Goal: Answer question/provide support: Share knowledge or assist other users

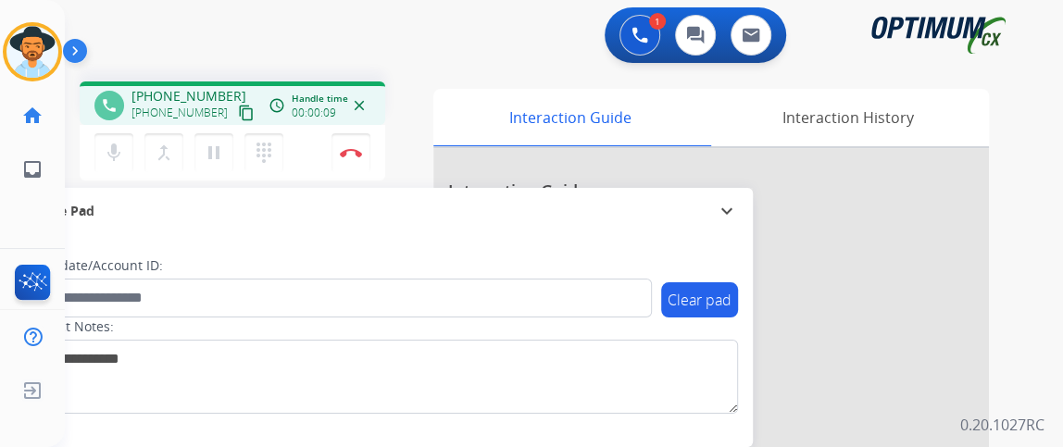
click at [238, 112] on mat-icon "content_copy" at bounding box center [246, 113] width 17 height 17
click at [114, 144] on mat-icon "mic" at bounding box center [114, 153] width 22 height 22
click at [126, 140] on button "mic_off Mute" at bounding box center [113, 152] width 39 height 39
click at [100, 149] on button "mic Mute" at bounding box center [113, 152] width 39 height 39
click at [103, 149] on mat-icon "mic_off" at bounding box center [114, 153] width 22 height 22
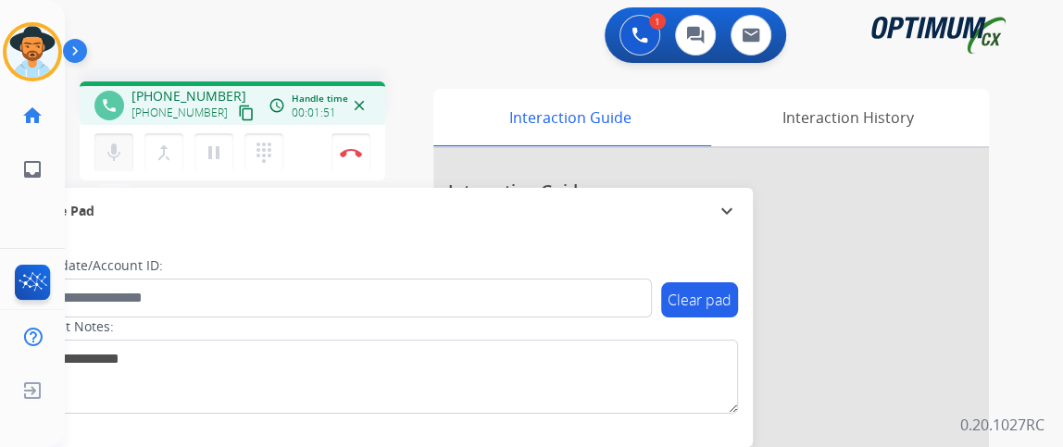
click at [110, 147] on mat-icon "mic" at bounding box center [114, 153] width 22 height 22
click at [110, 148] on mat-icon "mic" at bounding box center [114, 153] width 22 height 22
click at [110, 148] on mat-icon "mic_off" at bounding box center [114, 153] width 22 height 22
click at [355, 146] on button "Disconnect" at bounding box center [351, 152] width 39 height 39
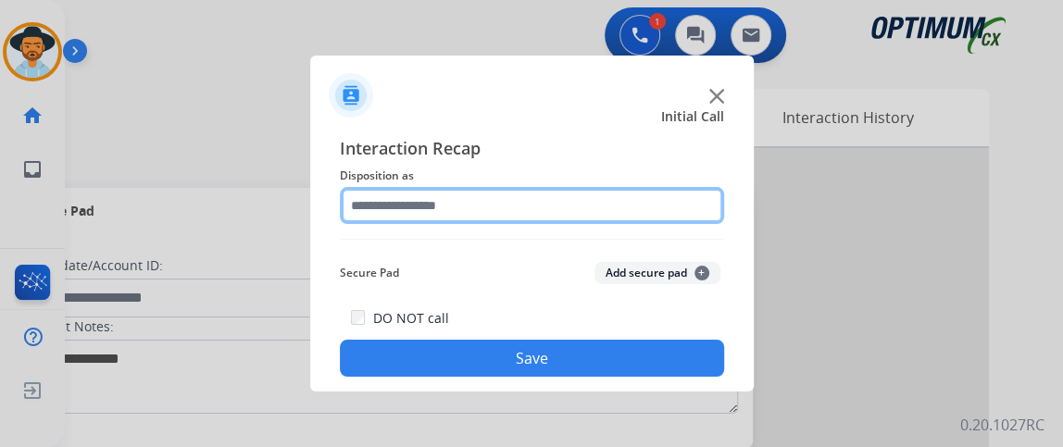
click at [481, 200] on input "text" at bounding box center [532, 205] width 384 height 37
click at [480, 199] on input "text" at bounding box center [532, 205] width 384 height 37
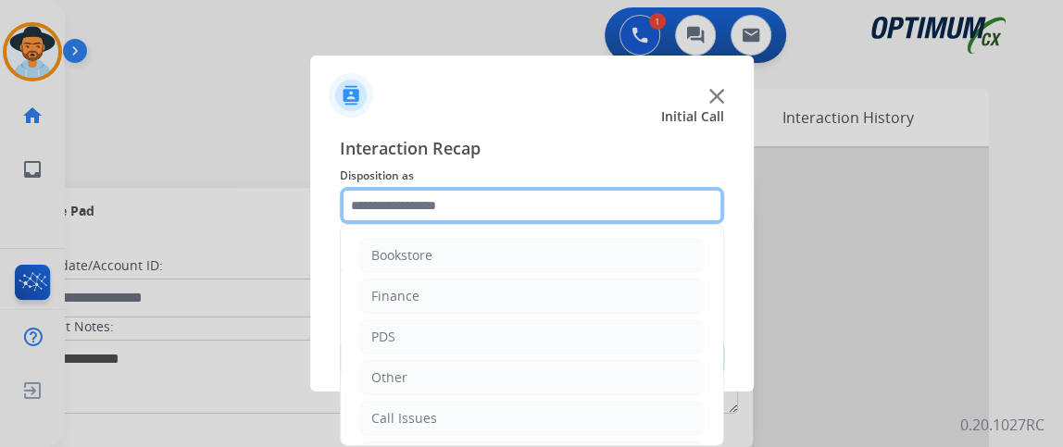
scroll to position [121, 0]
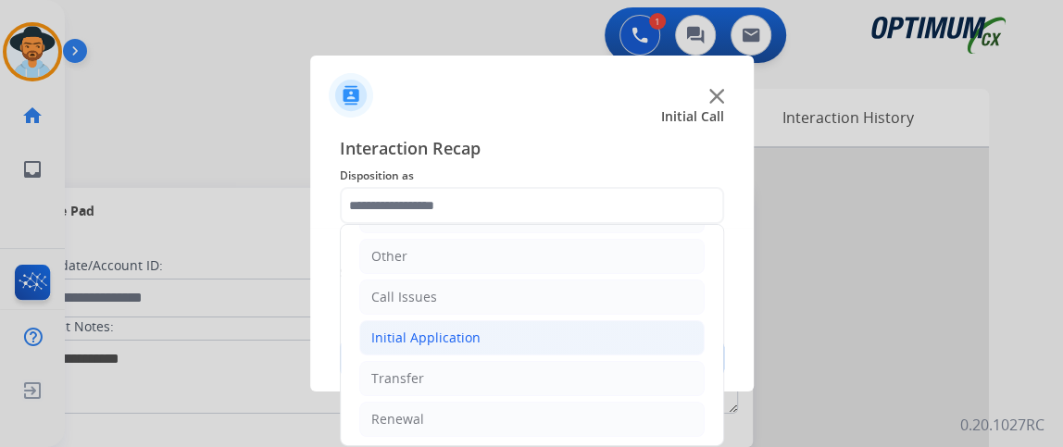
click at [593, 337] on li "Initial Application" at bounding box center [531, 337] width 345 height 35
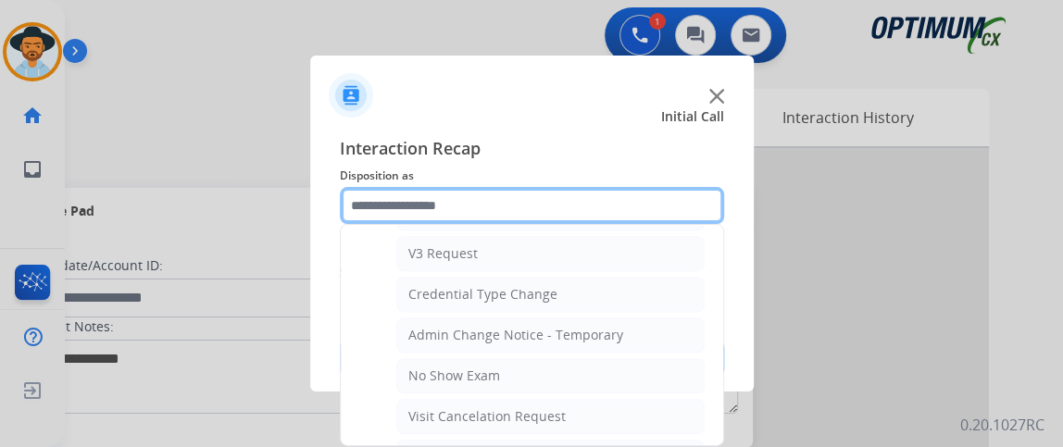
scroll to position [881, 0]
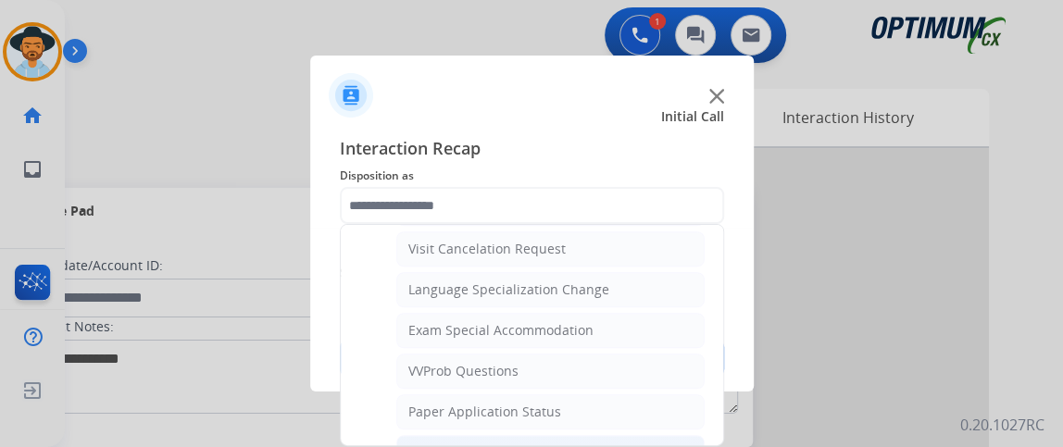
click at [604, 444] on div "General Questions (Initial application)" at bounding box center [525, 453] width 235 height 19
type input "**********"
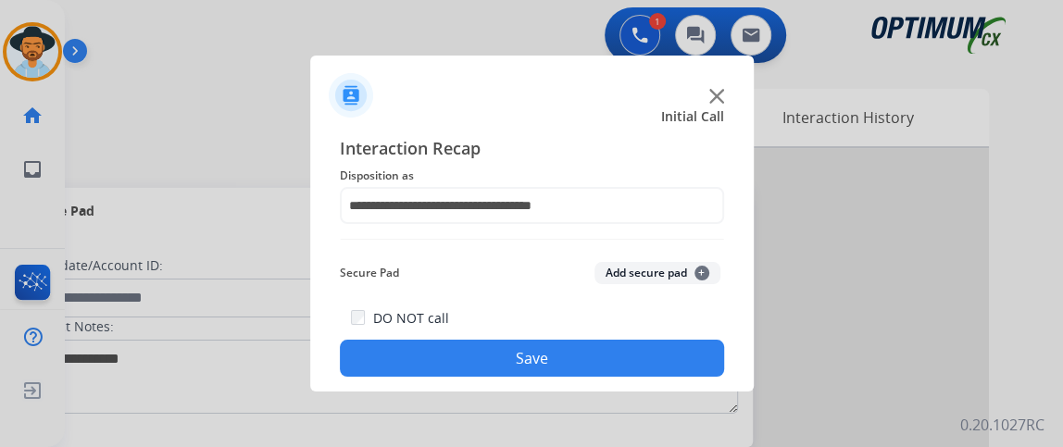
click at [612, 370] on button "Save" at bounding box center [532, 358] width 384 height 37
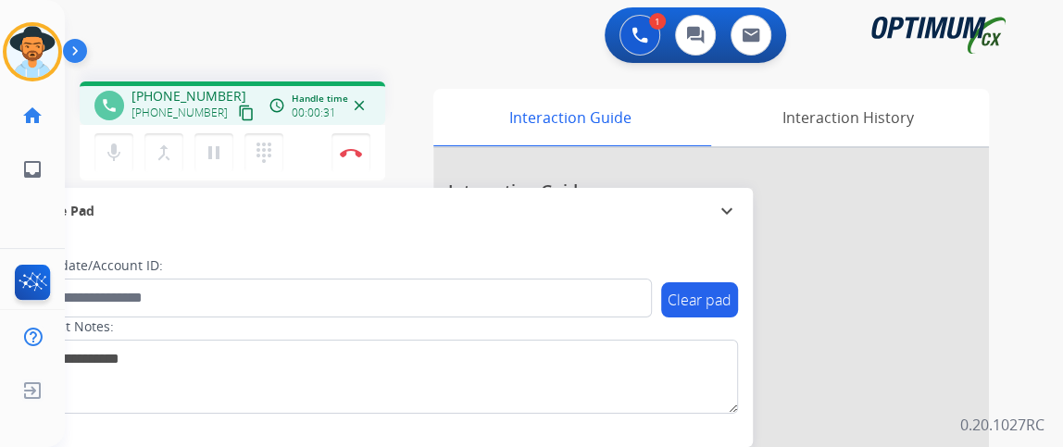
click at [238, 105] on mat-icon "content_copy" at bounding box center [246, 113] width 17 height 17
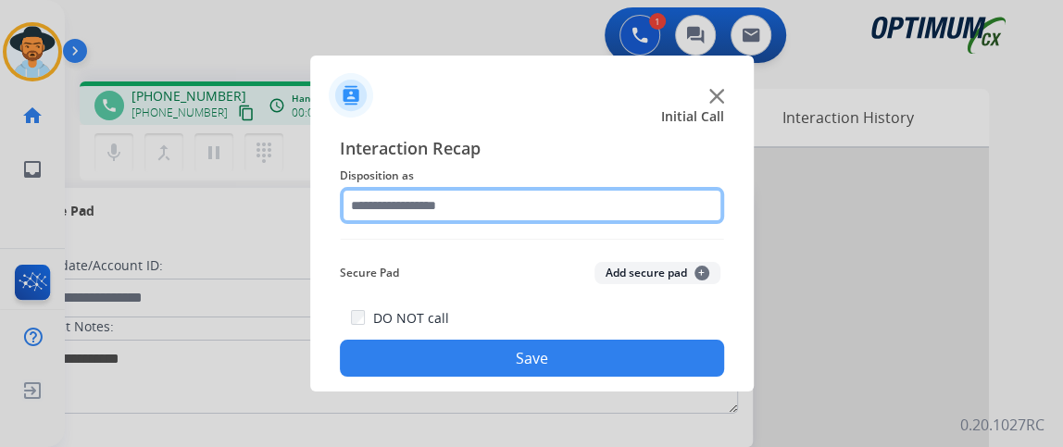
click at [420, 213] on input "text" at bounding box center [532, 205] width 384 height 37
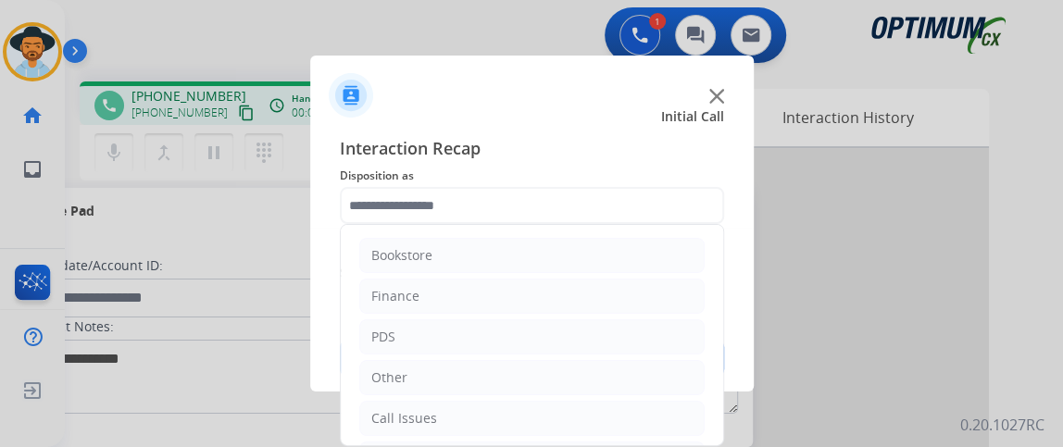
click at [707, 238] on ul "Bookstore Finance PDS Other Call Issues Initial Application Transfer Renewal" at bounding box center [532, 398] width 382 height 346
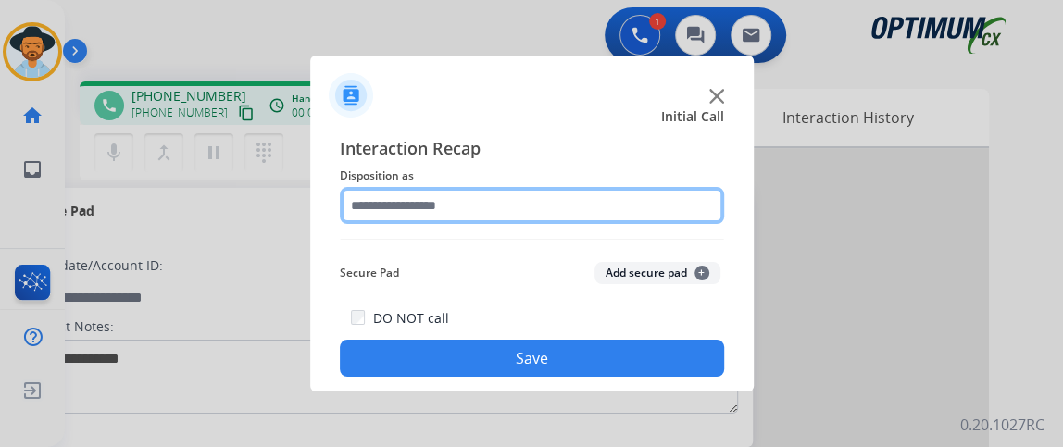
click at [673, 192] on input "text" at bounding box center [532, 205] width 384 height 37
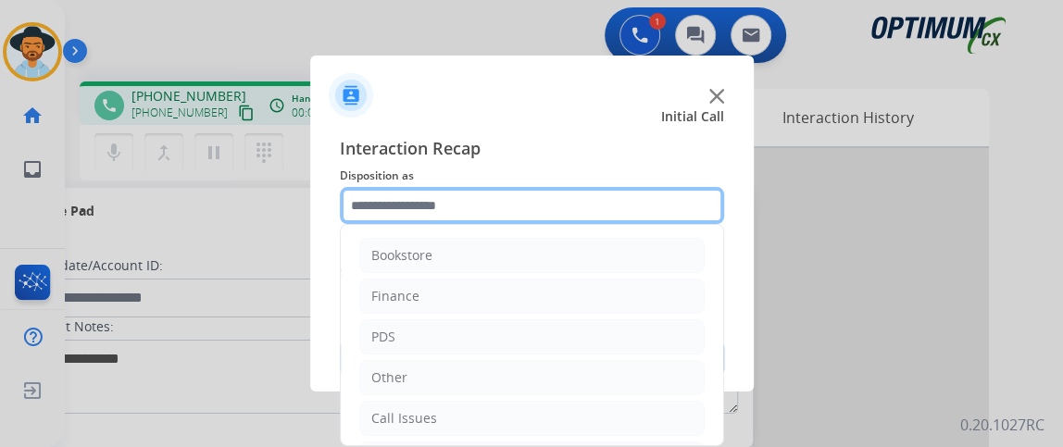
scroll to position [121, 0]
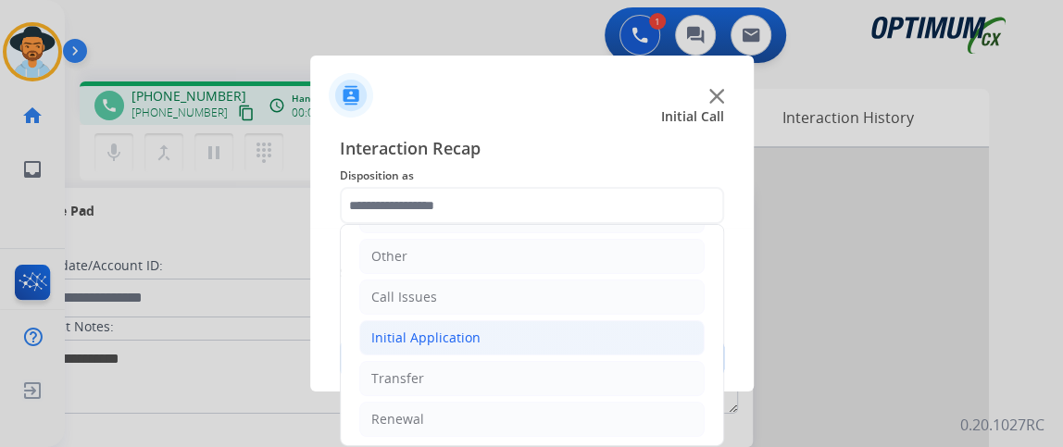
click at [617, 331] on li "Initial Application" at bounding box center [531, 337] width 345 height 35
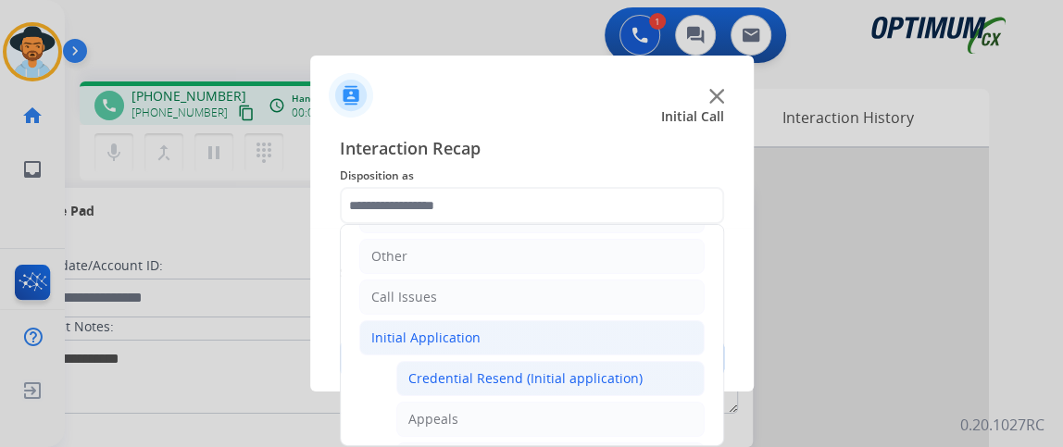
click at [614, 370] on div "Credential Resend (Initial application)" at bounding box center [525, 379] width 234 height 19
type input "**********"
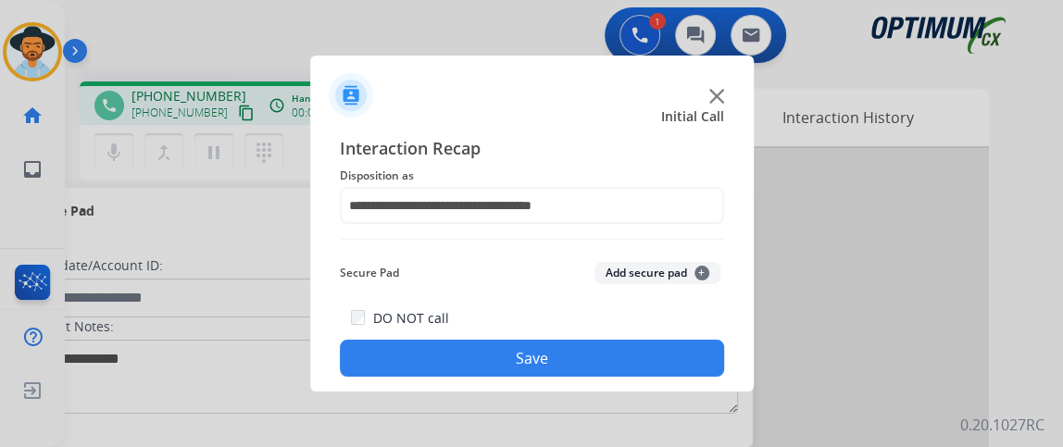
click at [613, 370] on button "Save" at bounding box center [532, 358] width 384 height 37
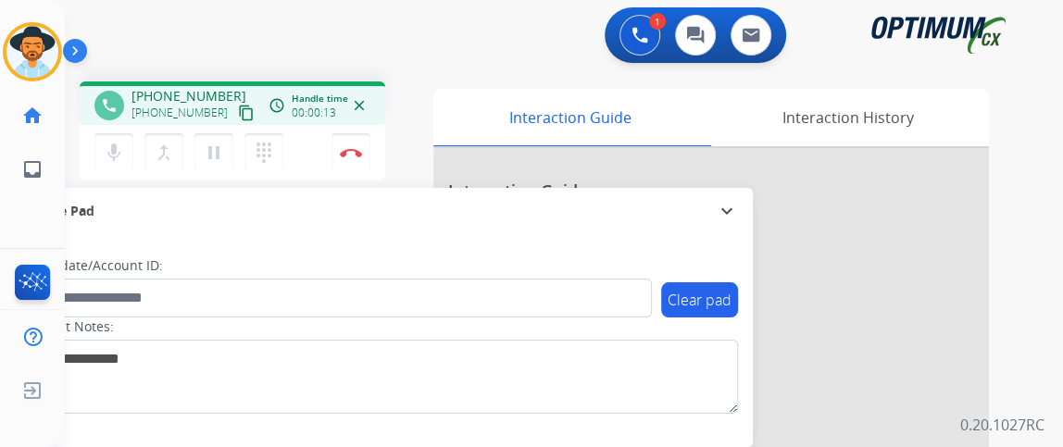
click at [238, 116] on mat-icon "content_copy" at bounding box center [246, 113] width 17 height 17
click at [132, 163] on div "mic Mute merge_type Bridge pause Hold dialpad Dialpad" at bounding box center [194, 152] width 200 height 39
click at [105, 143] on mat-icon "mic" at bounding box center [114, 153] width 22 height 22
click at [131, 159] on button "mic_off Mute" at bounding box center [113, 152] width 39 height 39
click at [107, 129] on div "mic Mute merge_type Bridge pause Hold dialpad Dialpad Disconnect" at bounding box center [233, 153] width 306 height 56
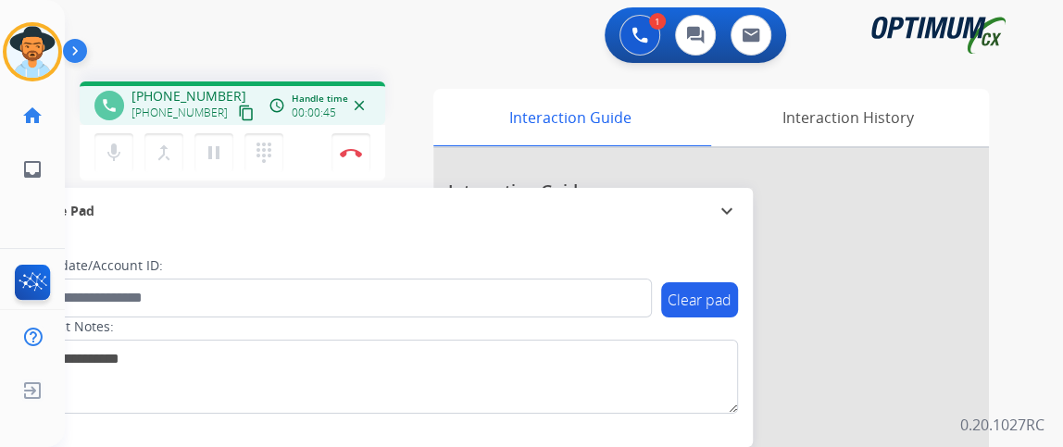
click at [107, 117] on div "phone" at bounding box center [109, 106] width 30 height 30
click at [104, 157] on mat-icon "mic" at bounding box center [114, 153] width 22 height 22
click at [104, 157] on mat-icon "mic_off" at bounding box center [114, 153] width 22 height 22
click at [114, 144] on mat-icon "mic" at bounding box center [114, 153] width 22 height 22
click at [117, 144] on mat-icon "mic_off" at bounding box center [114, 153] width 22 height 22
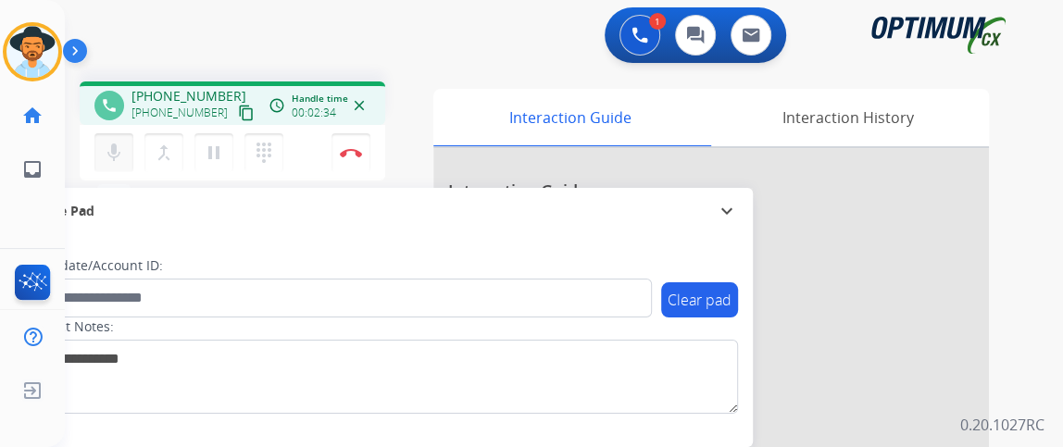
click at [117, 144] on mat-icon "mic" at bounding box center [114, 153] width 22 height 22
click at [114, 151] on mat-icon "mic_off" at bounding box center [114, 153] width 22 height 22
click at [123, 153] on mat-icon "mic" at bounding box center [114, 153] width 22 height 22
click at [105, 135] on button "mic_off Mute" at bounding box center [113, 152] width 39 height 39
click at [111, 142] on mat-icon "mic_off" at bounding box center [114, 153] width 22 height 22
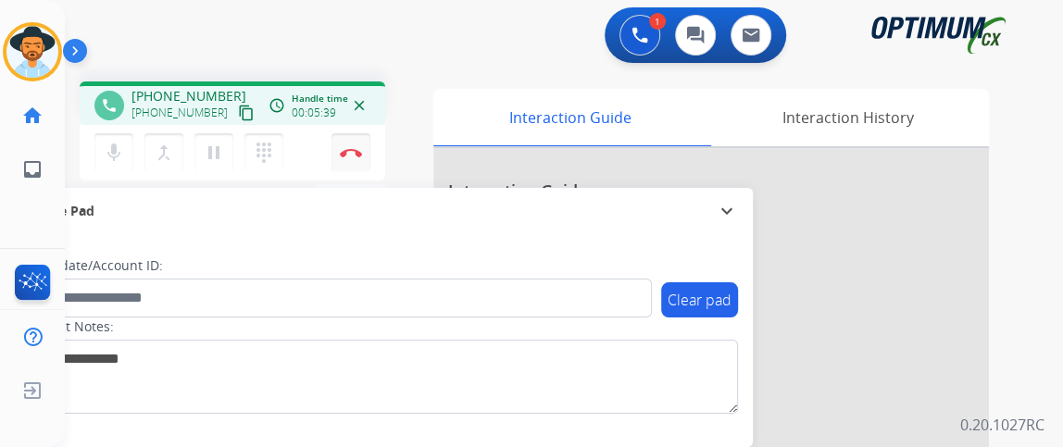
click at [341, 152] on img at bounding box center [351, 152] width 22 height 9
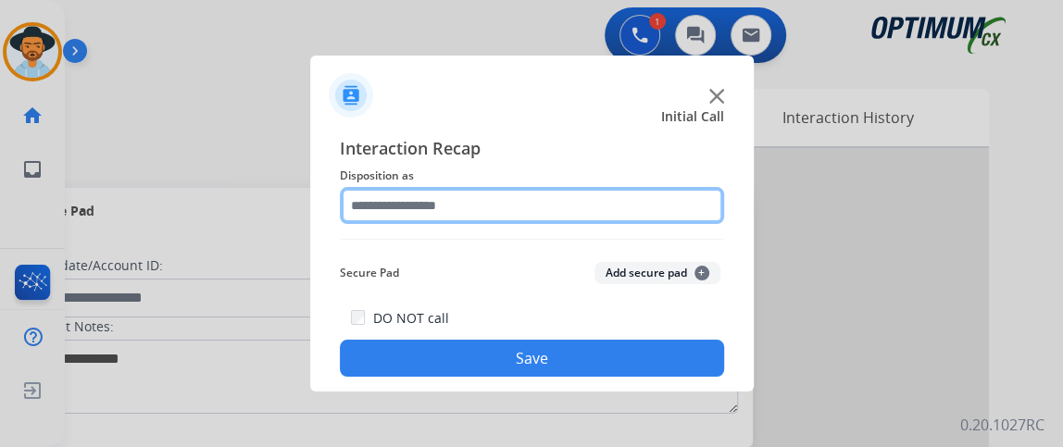
click at [614, 187] on input "text" at bounding box center [532, 205] width 384 height 37
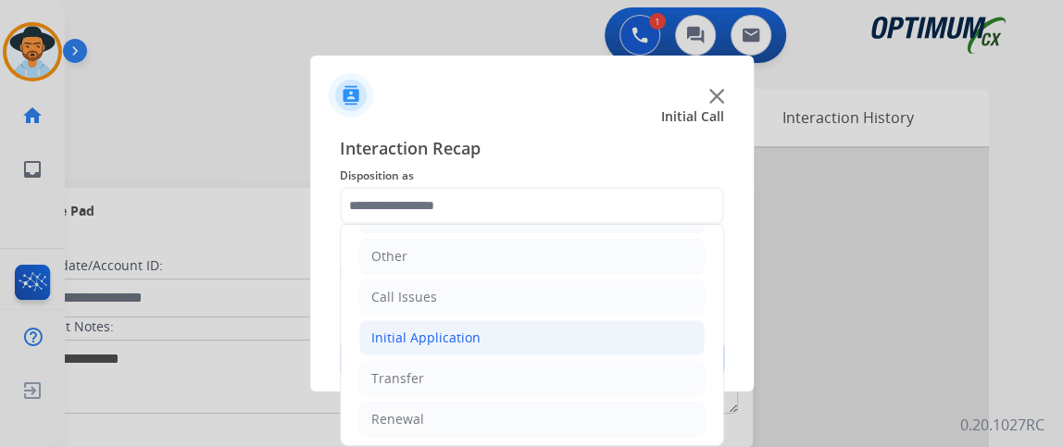
click at [563, 337] on li "Initial Application" at bounding box center [531, 337] width 345 height 35
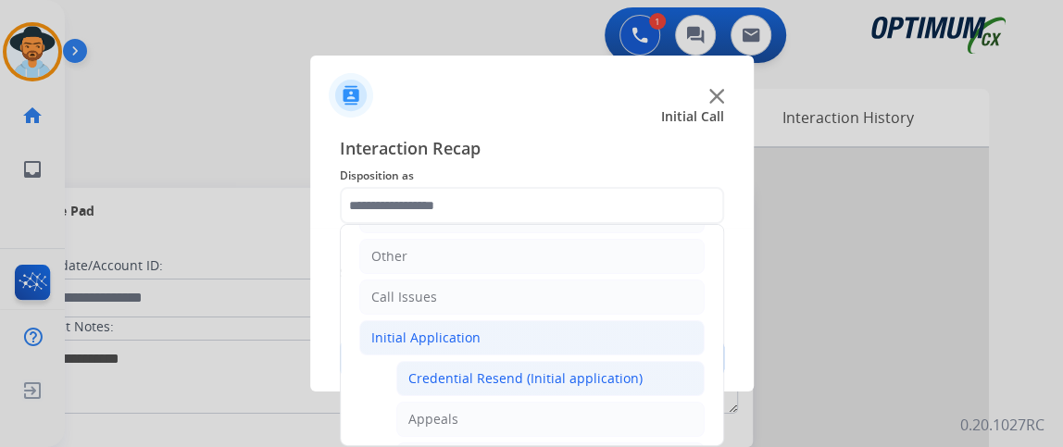
click at [671, 361] on li "Credential Resend (Initial application)" at bounding box center [550, 378] width 308 height 35
type input "**********"
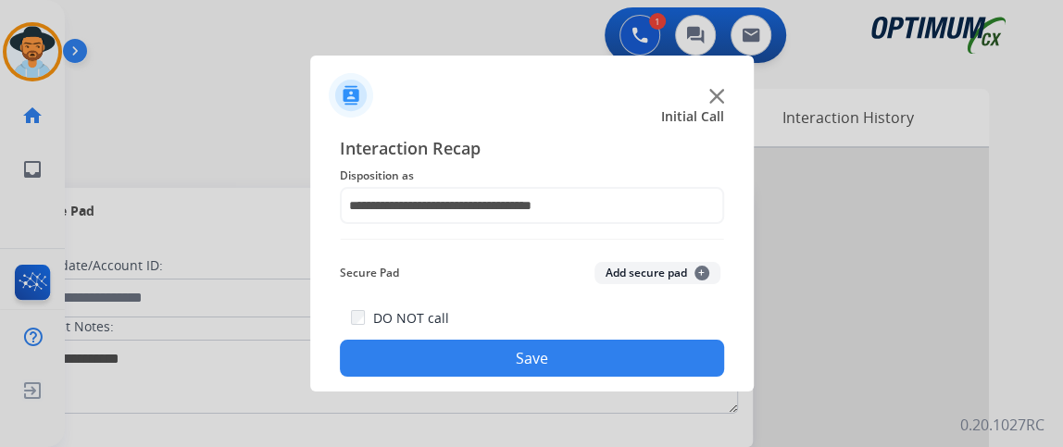
click at [665, 360] on button "Save" at bounding box center [532, 358] width 384 height 37
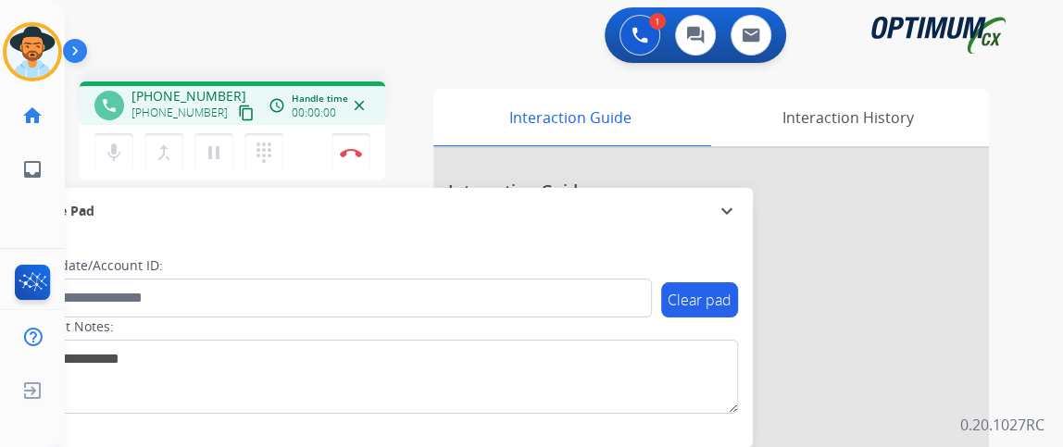
click at [238, 119] on mat-icon "content_copy" at bounding box center [246, 113] width 17 height 17
click at [103, 170] on button "mic Mute" at bounding box center [113, 152] width 39 height 39
click at [111, 148] on mat-icon "mic_off" at bounding box center [114, 153] width 22 height 22
click at [121, 138] on button "mic Mute" at bounding box center [113, 152] width 39 height 39
click at [114, 153] on mat-icon "mic_off" at bounding box center [114, 153] width 22 height 22
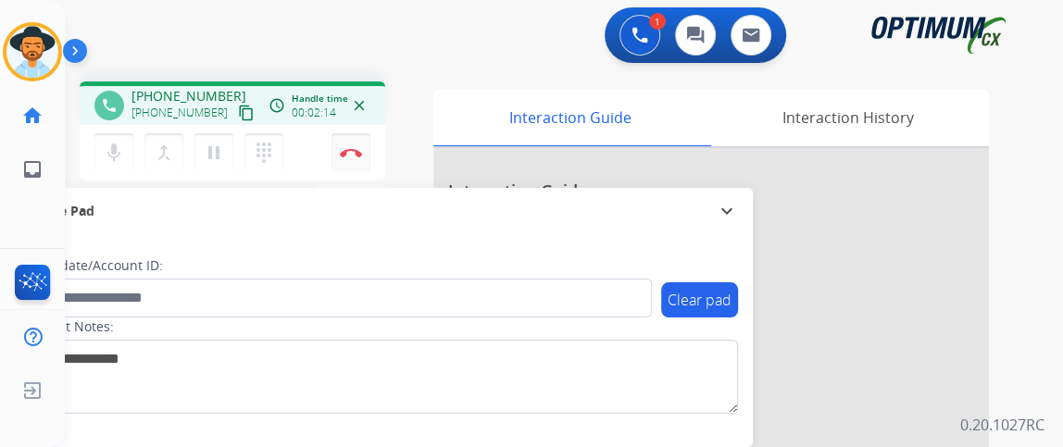
click at [353, 148] on img at bounding box center [351, 152] width 22 height 9
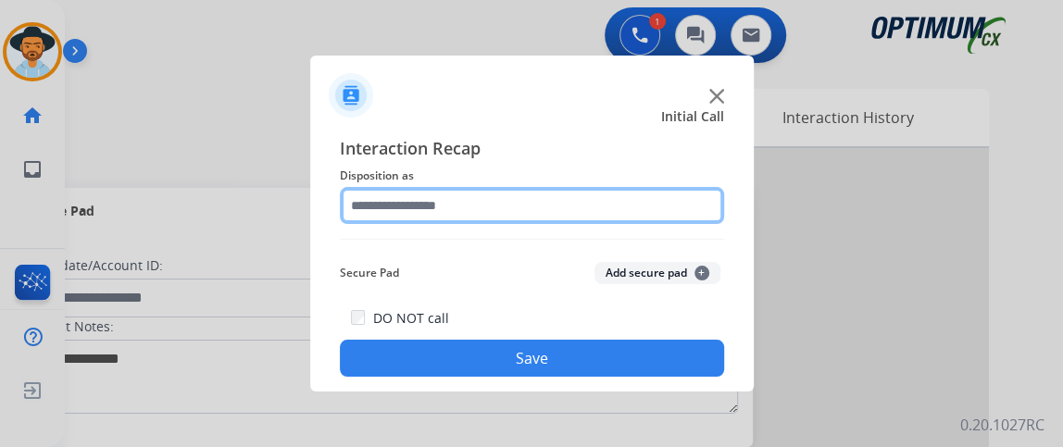
click at [533, 208] on input "text" at bounding box center [532, 205] width 384 height 37
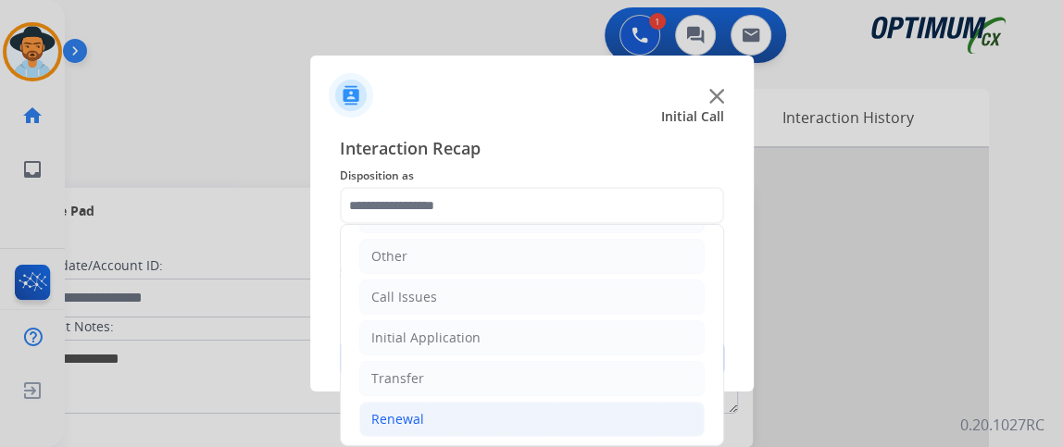
click at [476, 405] on li "Renewal" at bounding box center [531, 419] width 345 height 35
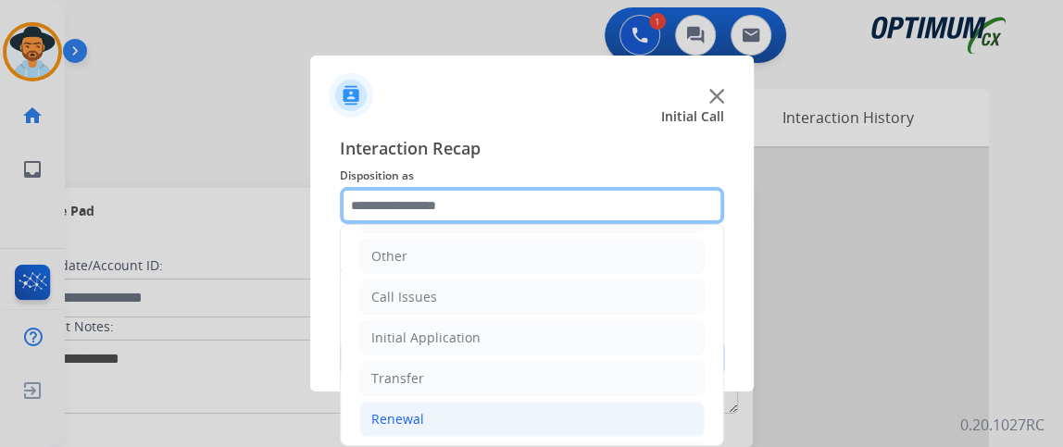
scroll to position [513, 0]
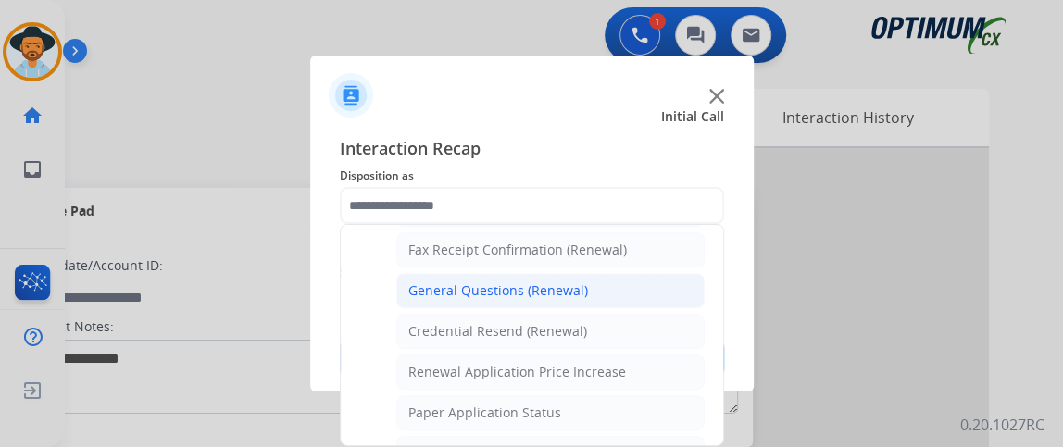
click at [581, 287] on div "General Questions (Renewal)" at bounding box center [498, 291] width 180 height 19
type input "**********"
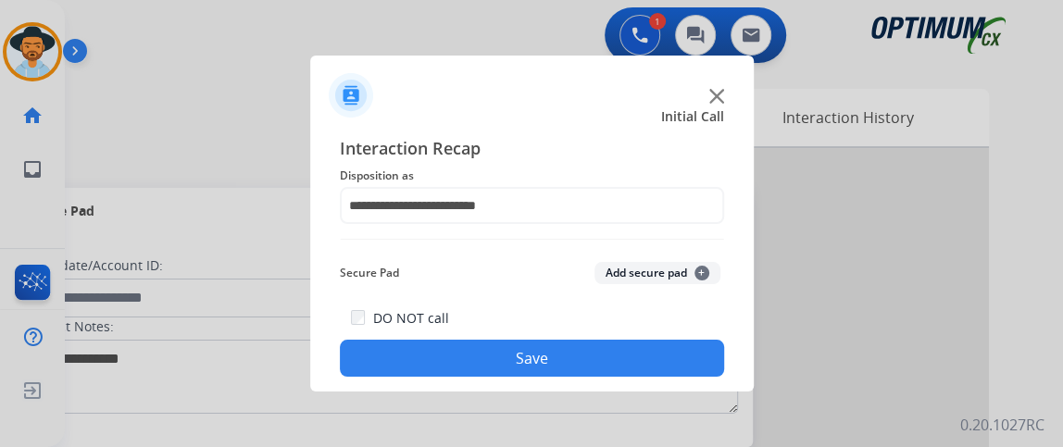
click at [560, 389] on div "**********" at bounding box center [532, 255] width 444 height 271
click at [548, 340] on div "DO NOT call Save" at bounding box center [532, 342] width 384 height 70
click at [552, 362] on button "Save" at bounding box center [532, 358] width 384 height 37
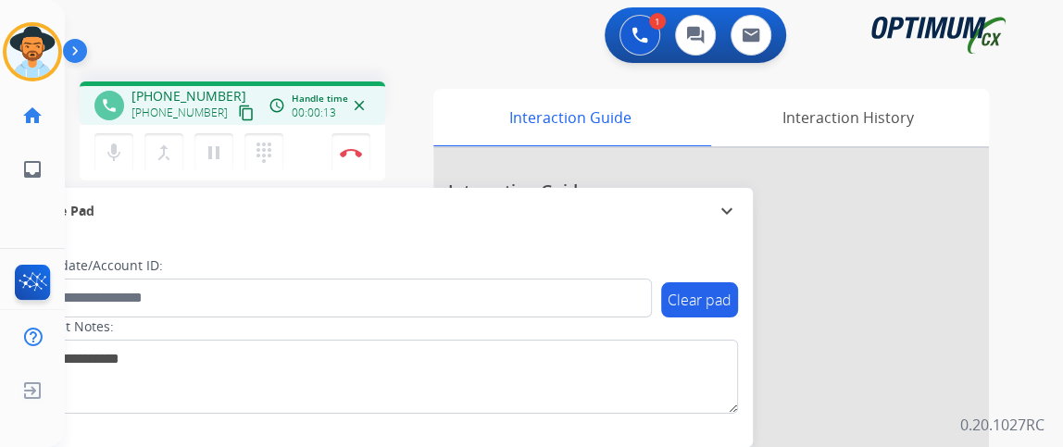
click at [238, 111] on mat-icon "content_copy" at bounding box center [246, 113] width 17 height 17
click at [235, 121] on button "content_copy" at bounding box center [246, 113] width 22 height 22
click at [125, 146] on button "mic Mute" at bounding box center [113, 152] width 39 height 39
click at [345, 150] on img at bounding box center [351, 152] width 22 height 9
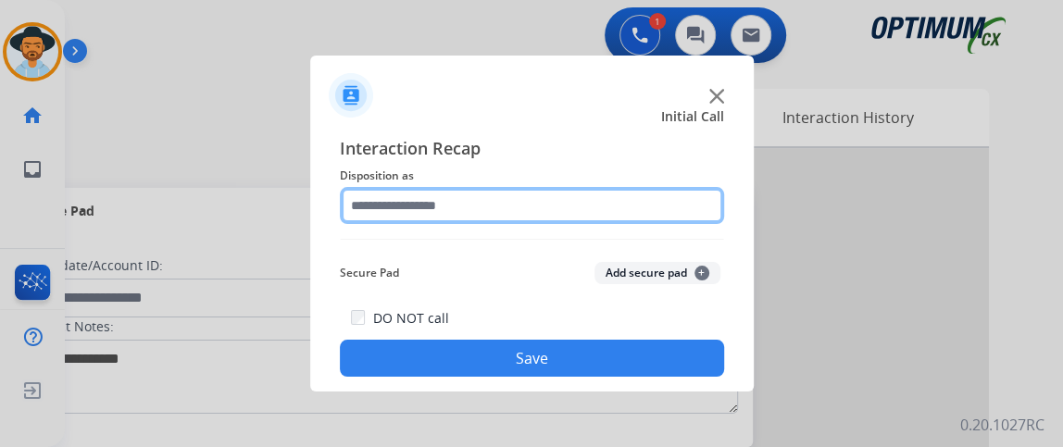
click at [462, 204] on input "text" at bounding box center [532, 205] width 384 height 37
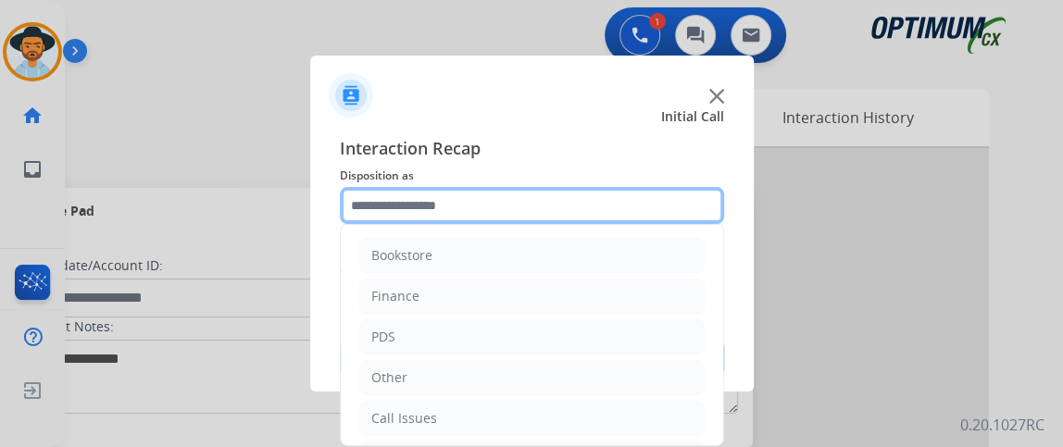
scroll to position [121, 0]
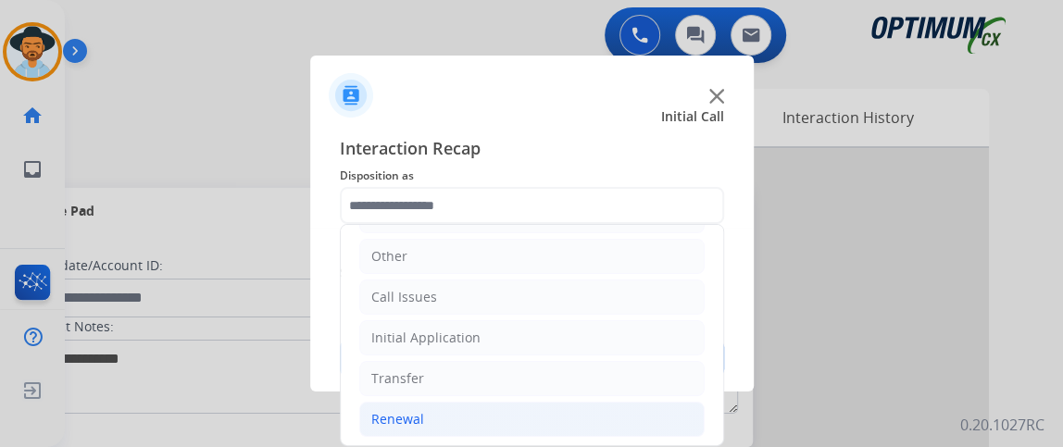
click at [608, 409] on li "Renewal" at bounding box center [531, 419] width 345 height 35
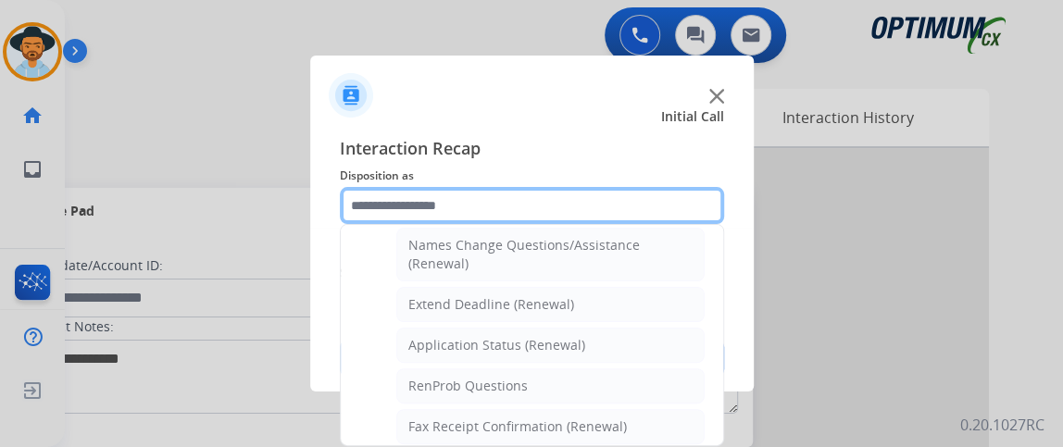
scroll to position [466, 0]
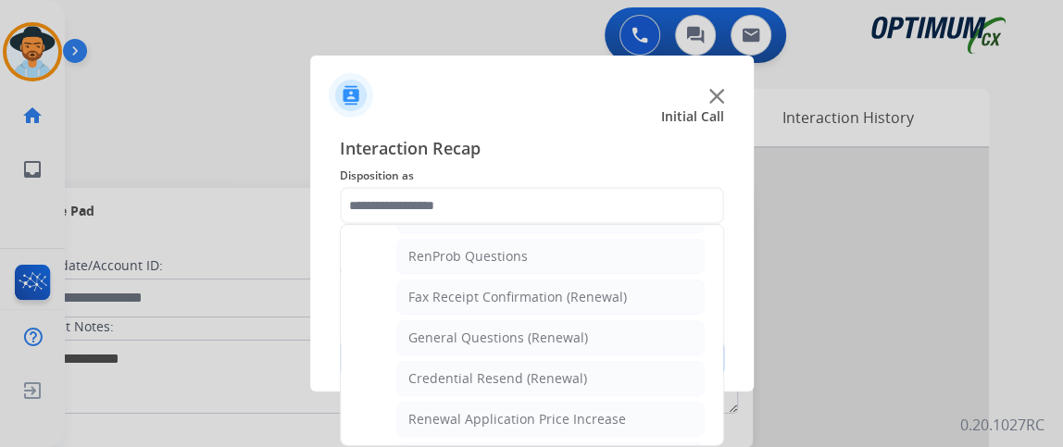
click at [653, 311] on ul "Names Change Questions/Assistance (Renewal) Extend Deadline (Renewal) Applicati…" at bounding box center [531, 389] width 345 height 583
click at [653, 332] on li "General Questions (Renewal)" at bounding box center [550, 337] width 308 height 35
click at [653, 332] on div "DO NOT call Save" at bounding box center [532, 342] width 384 height 70
type input "**********"
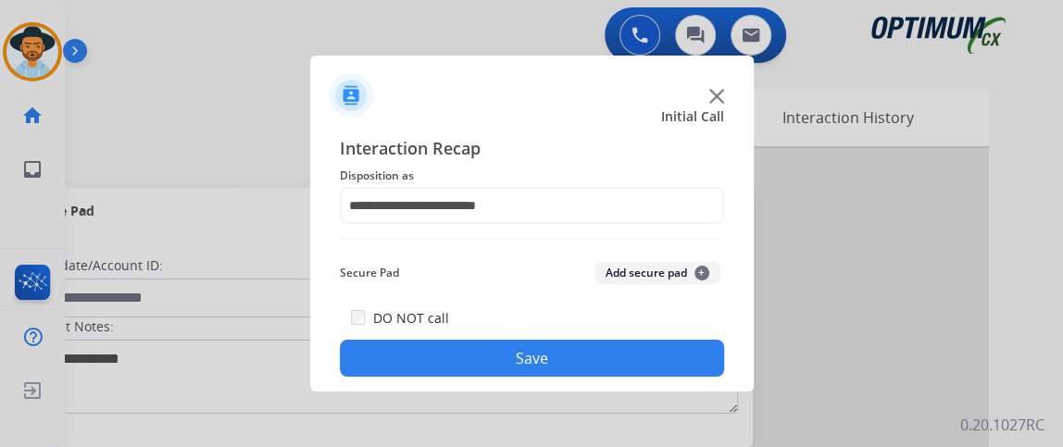
click at [650, 346] on button "Save" at bounding box center [532, 358] width 384 height 37
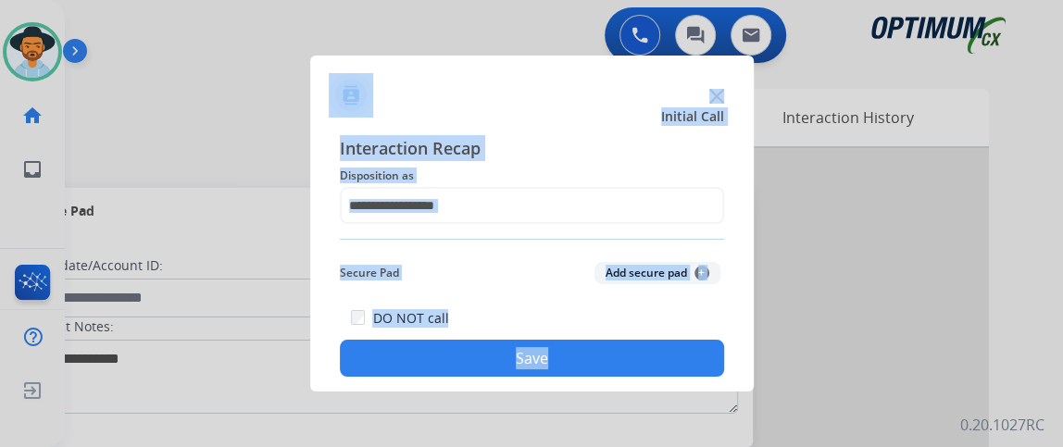
click at [445, 172] on span "Disposition as" at bounding box center [532, 176] width 384 height 22
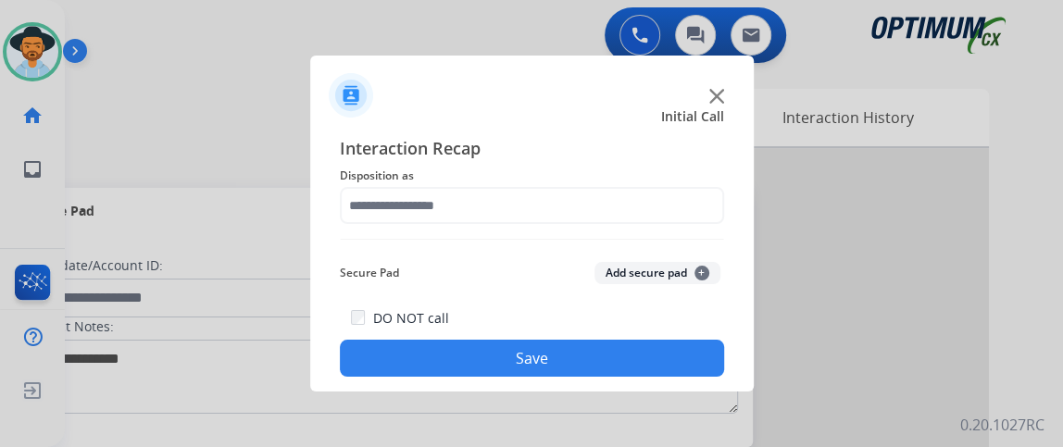
click at [516, 226] on div "Interaction Recap Disposition as Secure Pad Add secure pad + DO NOT call Save" at bounding box center [532, 256] width 384 height 242
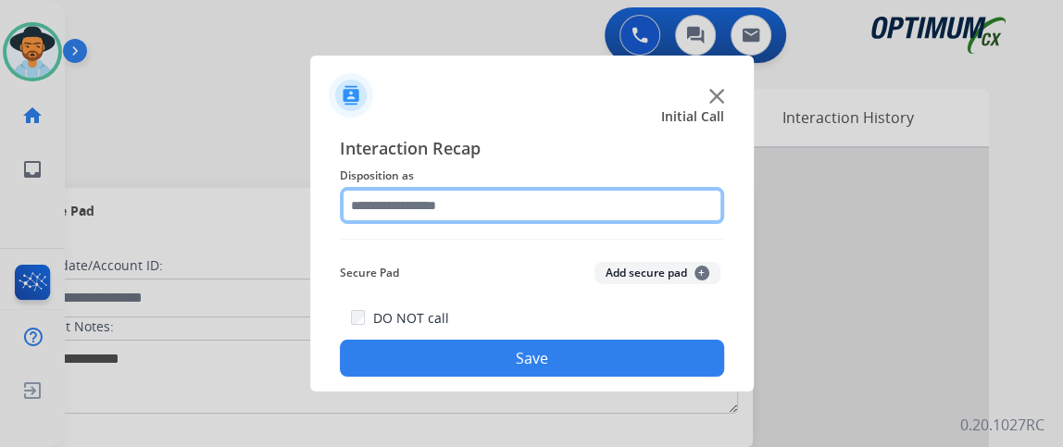
click at [552, 208] on input "text" at bounding box center [532, 205] width 384 height 37
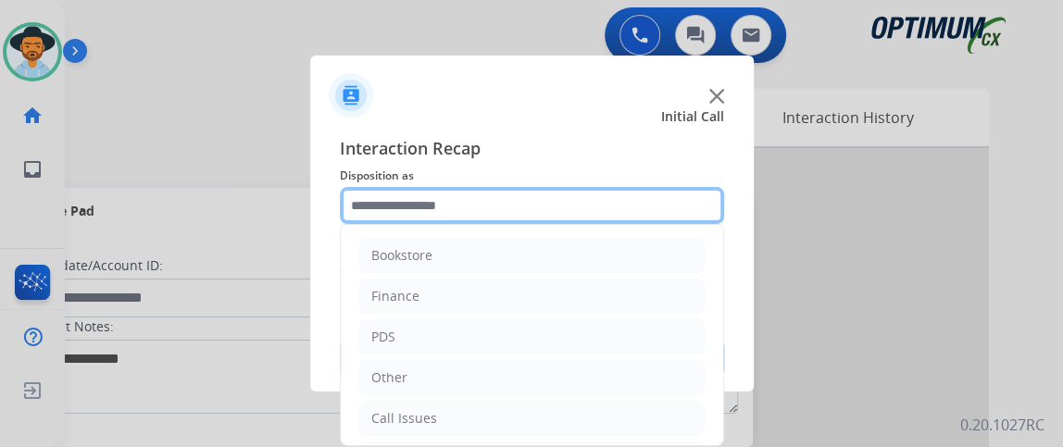
scroll to position [121, 0]
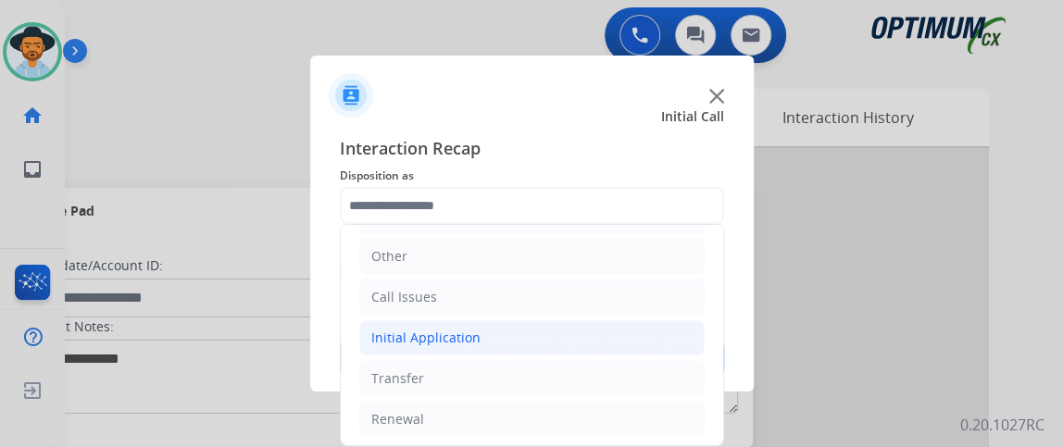
click at [604, 334] on li "Initial Application" at bounding box center [531, 337] width 345 height 35
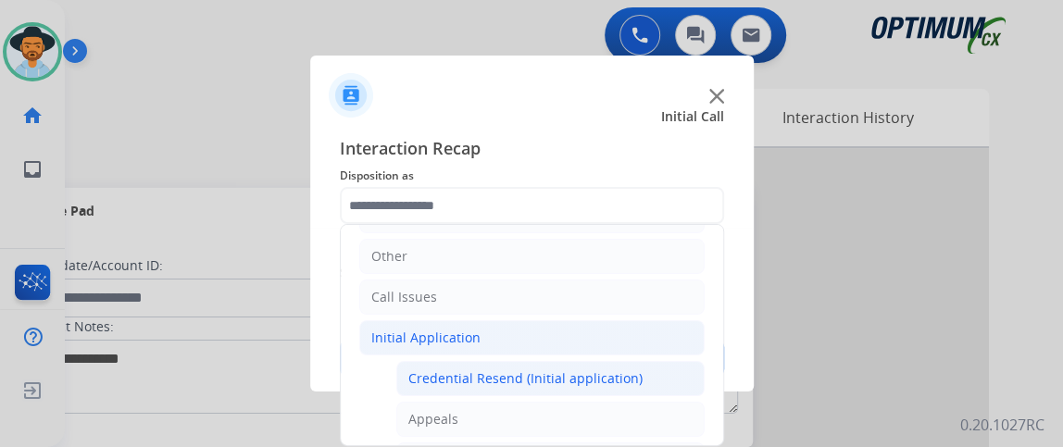
click at [601, 363] on li "Credential Resend (Initial application)" at bounding box center [550, 378] width 308 height 35
type input "**********"
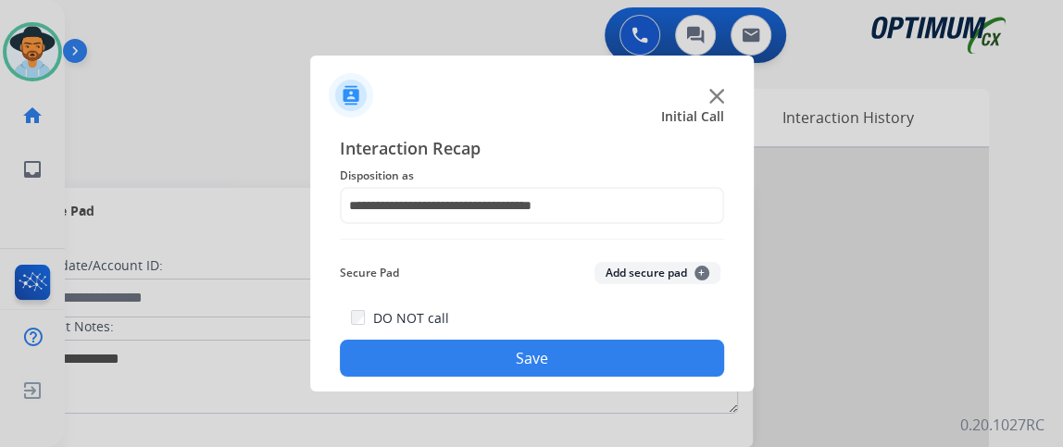
click at [612, 356] on button "Save" at bounding box center [532, 358] width 384 height 37
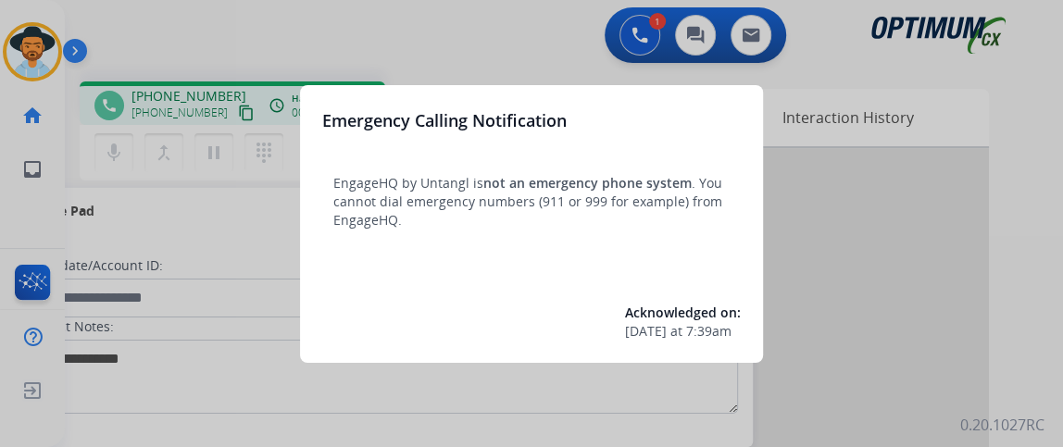
click at [140, 285] on div at bounding box center [531, 223] width 1063 height 447
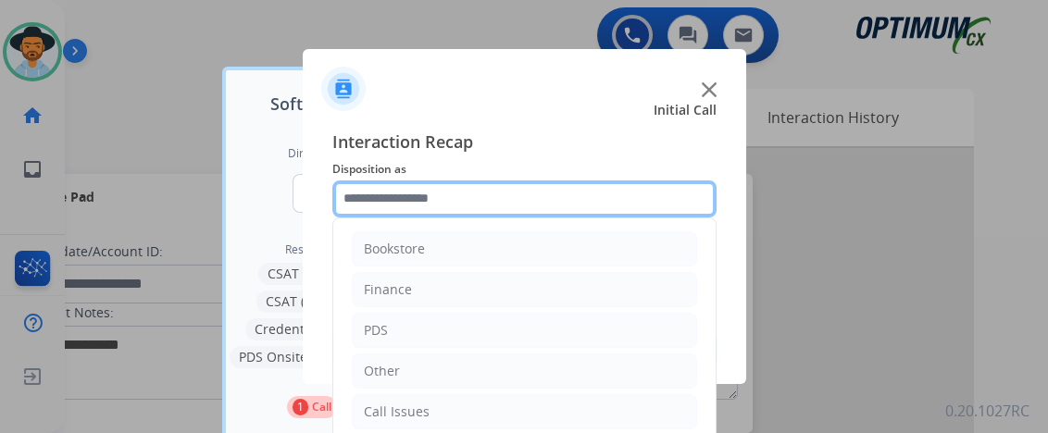
click at [514, 199] on input "text" at bounding box center [524, 199] width 384 height 37
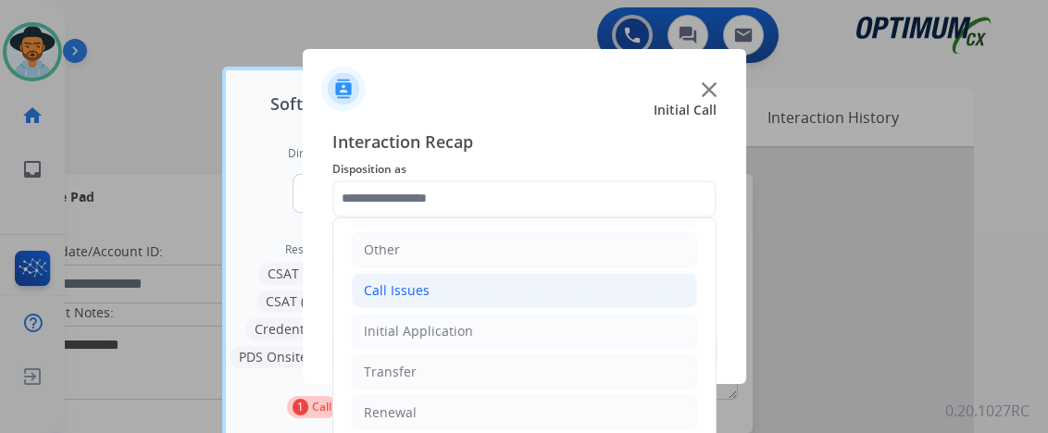
click at [646, 285] on li "Call Issues" at bounding box center [524, 290] width 345 height 35
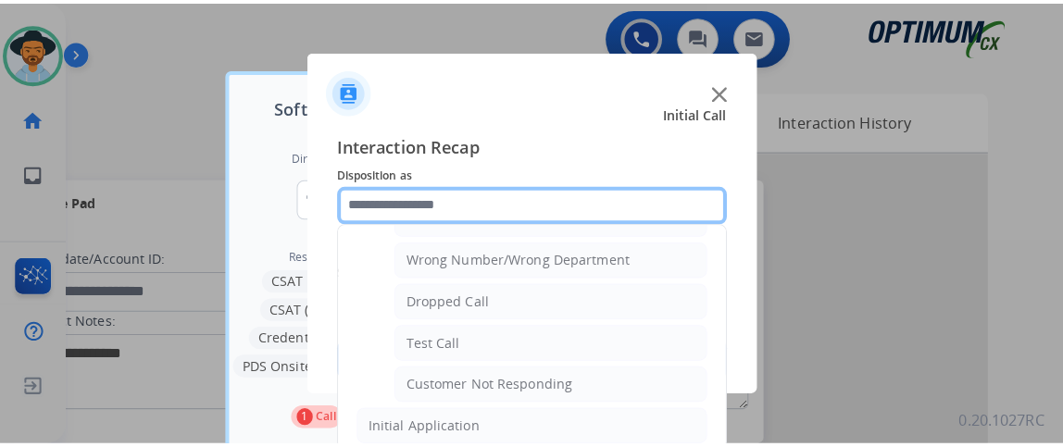
scroll to position [245, 0]
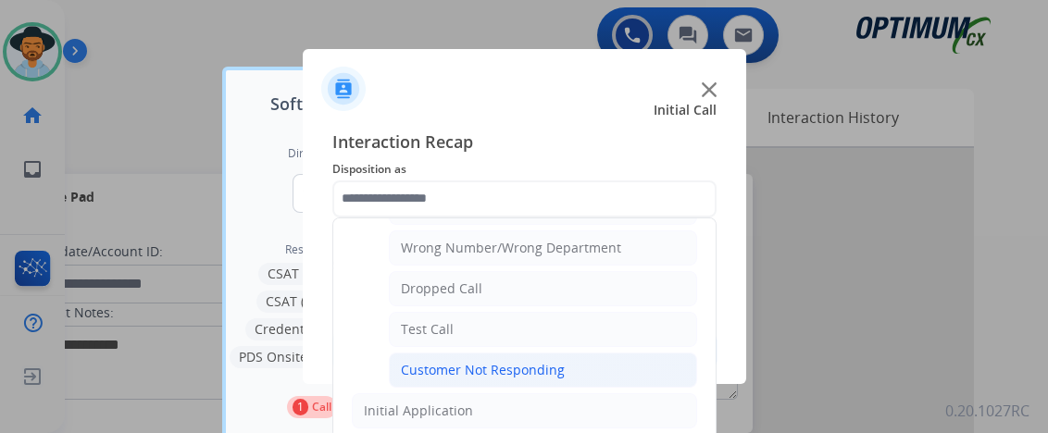
click at [655, 366] on li "Customer Not Responding" at bounding box center [543, 370] width 308 height 35
type input "**********"
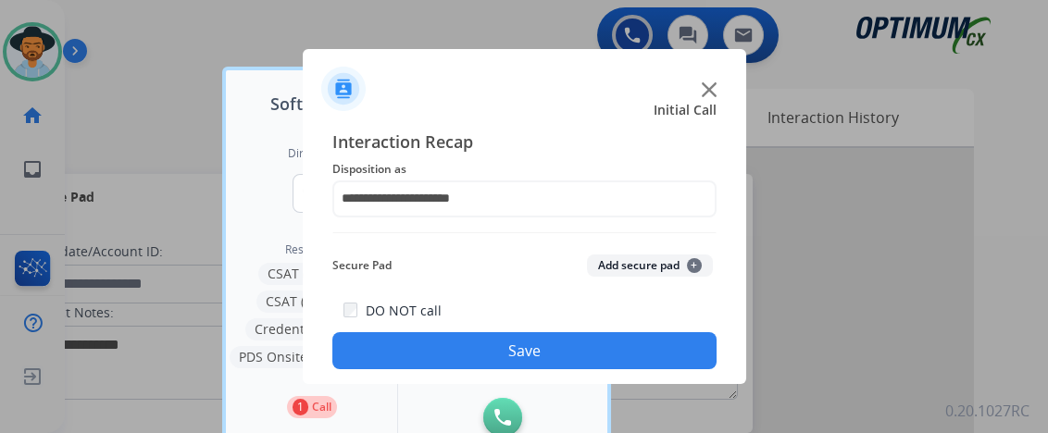
click at [647, 354] on button "Save" at bounding box center [524, 350] width 384 height 37
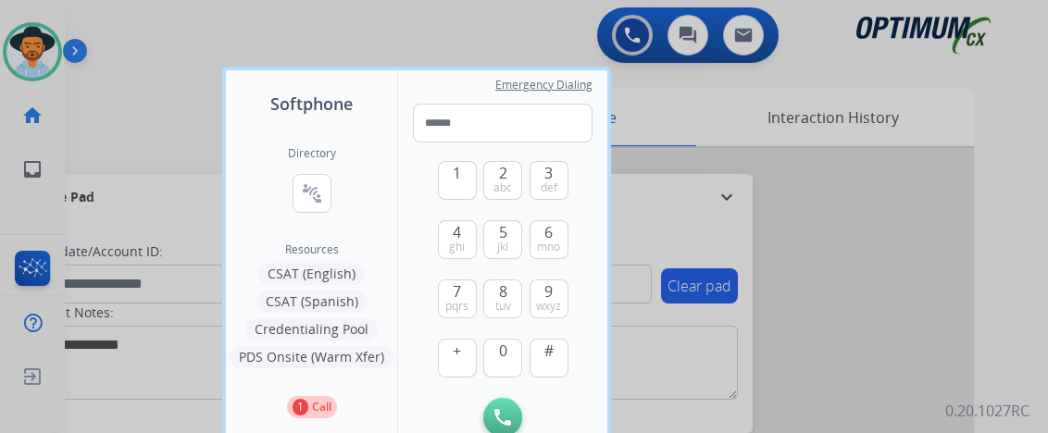
click at [767, 257] on div at bounding box center [524, 216] width 1048 height 433
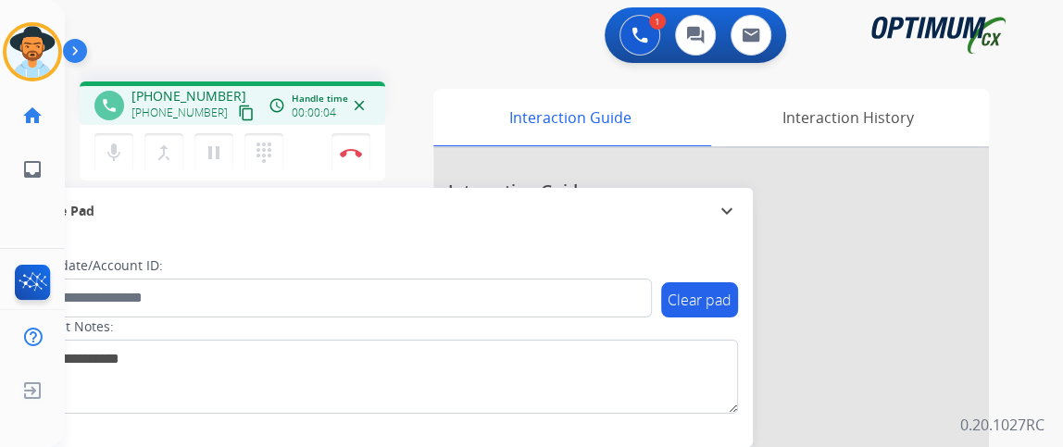
click at [238, 118] on mat-icon "content_copy" at bounding box center [246, 113] width 17 height 17
click at [122, 144] on mat-icon "mic" at bounding box center [114, 153] width 22 height 22
click at [119, 138] on button "mic_off Mute" at bounding box center [113, 152] width 39 height 39
click at [121, 137] on button "mic Mute" at bounding box center [113, 152] width 39 height 39
click at [119, 140] on button "mic_off Mute" at bounding box center [113, 152] width 39 height 39
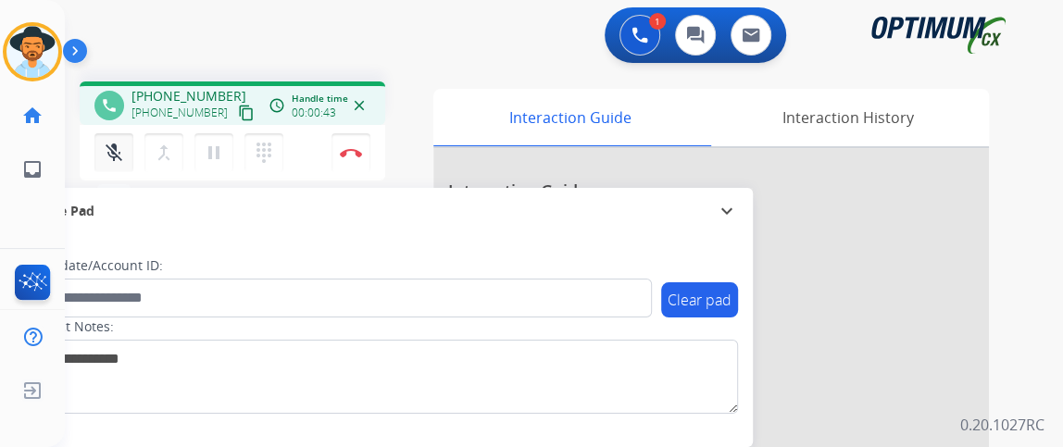
click at [119, 140] on button "mic_off Mute" at bounding box center [113, 152] width 39 height 39
click at [123, 161] on mat-icon "mic" at bounding box center [114, 153] width 22 height 22
click at [107, 155] on mat-icon "mic_off" at bounding box center [114, 153] width 22 height 22
click at [117, 142] on mat-icon "mic" at bounding box center [114, 153] width 22 height 22
click at [117, 142] on mat-icon "mic_off" at bounding box center [114, 153] width 22 height 22
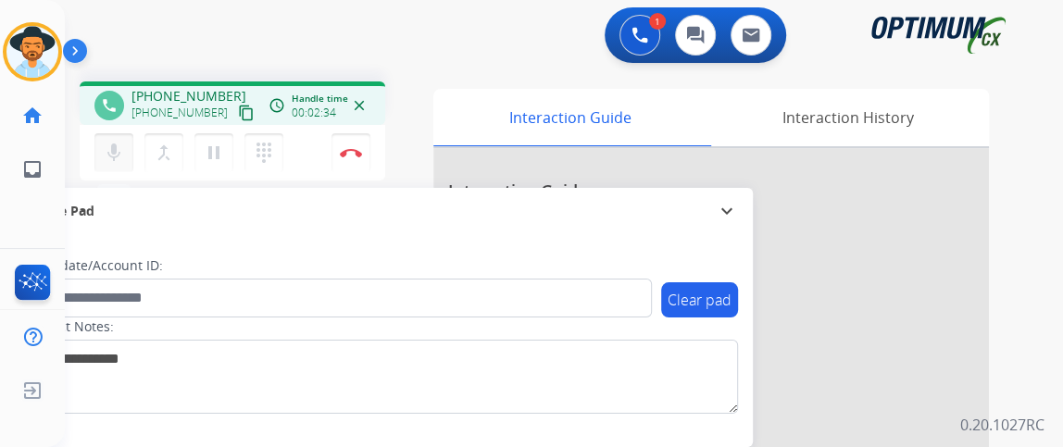
click at [117, 142] on mat-icon "mic" at bounding box center [114, 153] width 22 height 22
click at [117, 142] on mat-icon "mic_off" at bounding box center [114, 153] width 22 height 22
click at [0, 211] on div "Gilce Busy Edit Avatar Agent: [PERSON_NAME] Profile: NH_Bilingual home Home Hom…" at bounding box center [32, 223] width 65 height 447
click at [121, 152] on mat-icon "mic" at bounding box center [114, 153] width 22 height 22
click at [121, 152] on mat-icon "mic_off" at bounding box center [114, 153] width 22 height 22
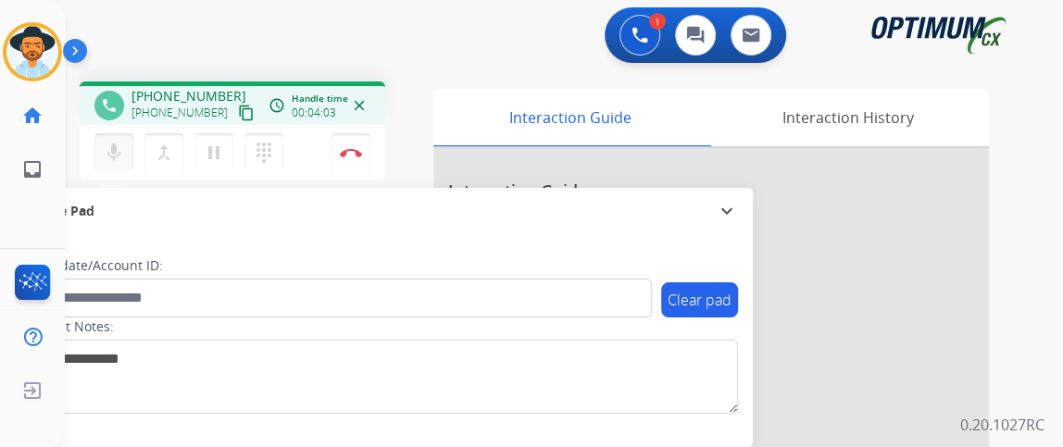
click at [128, 151] on button "mic Mute" at bounding box center [113, 152] width 39 height 39
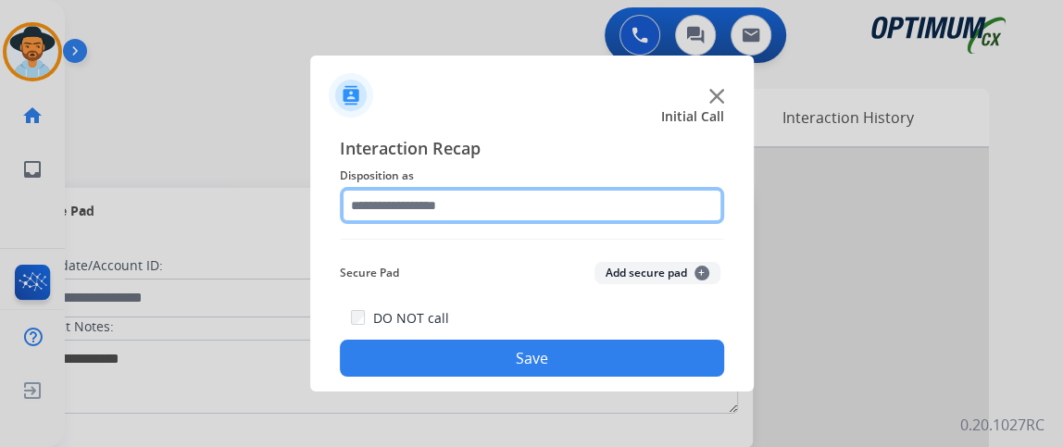
click at [416, 204] on input "text" at bounding box center [532, 205] width 384 height 37
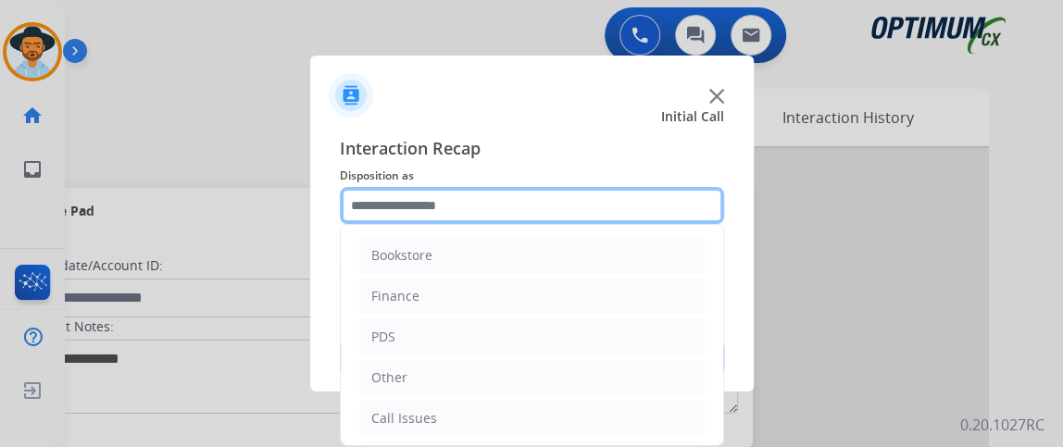
scroll to position [121, 0]
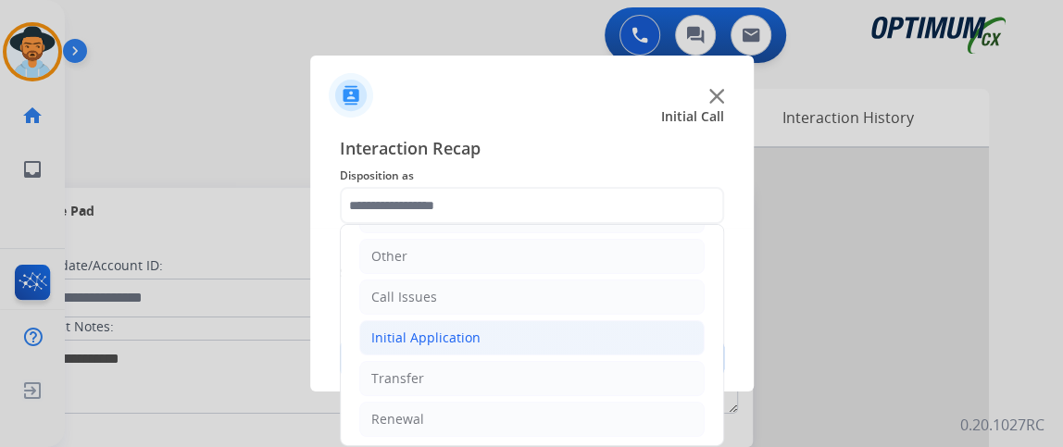
click at [597, 340] on li "Initial Application" at bounding box center [531, 337] width 345 height 35
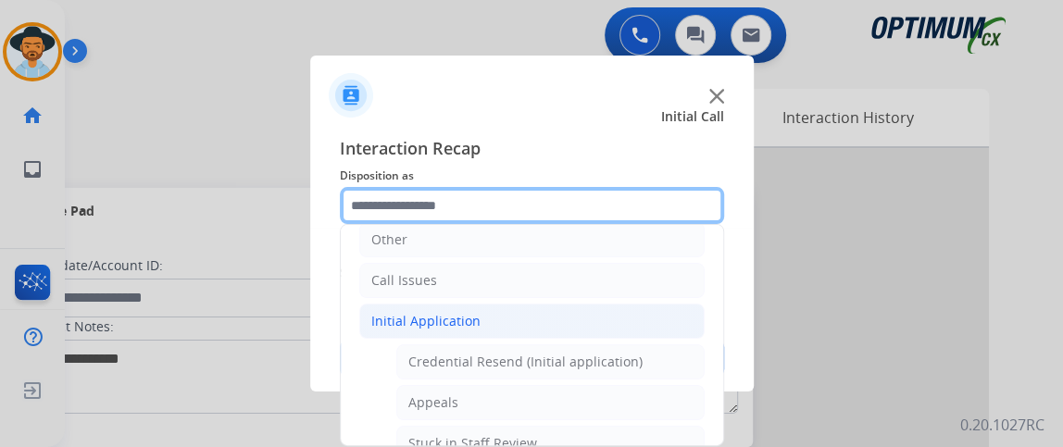
scroll to position [304, 0]
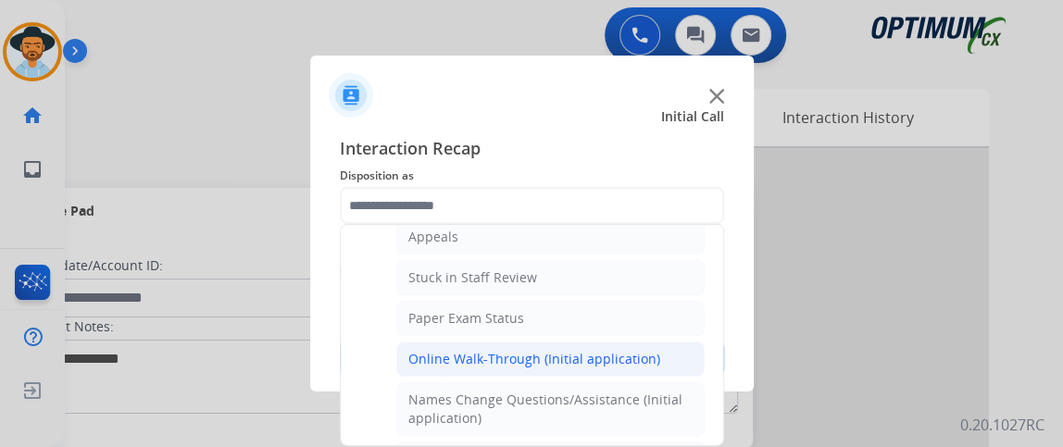
click at [658, 351] on li "Online Walk-Through (Initial application)" at bounding box center [550, 359] width 308 height 35
type input "**********"
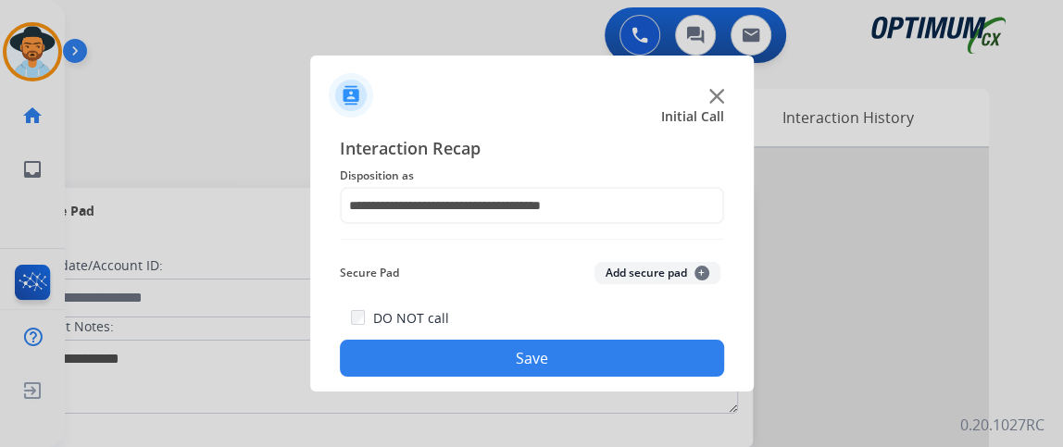
click at [658, 353] on button "Save" at bounding box center [532, 358] width 384 height 37
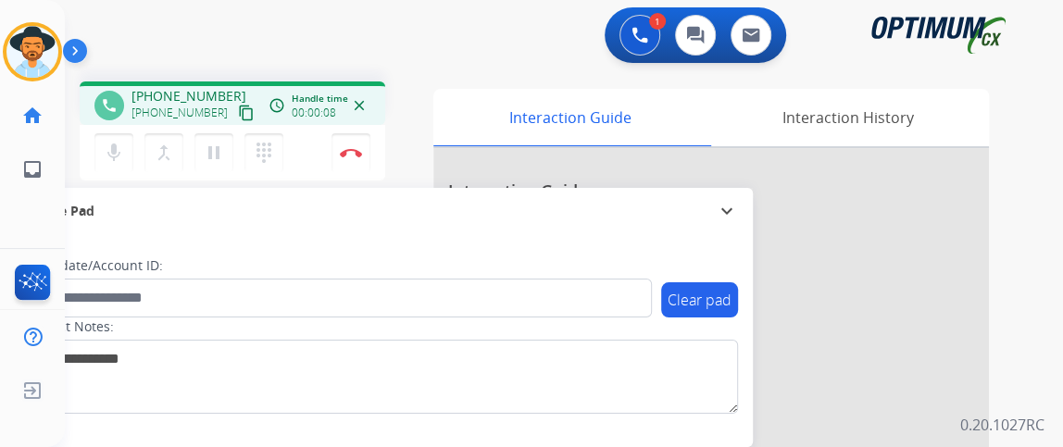
click at [238, 110] on mat-icon "content_copy" at bounding box center [246, 113] width 17 height 17
click at [119, 143] on mat-icon "mic" at bounding box center [114, 153] width 22 height 22
click at [116, 166] on button "mic_off Mute" at bounding box center [113, 152] width 39 height 39
click at [118, 166] on button "mic Mute" at bounding box center [113, 152] width 39 height 39
click at [118, 166] on button "mic_off Mute" at bounding box center [113, 152] width 39 height 39
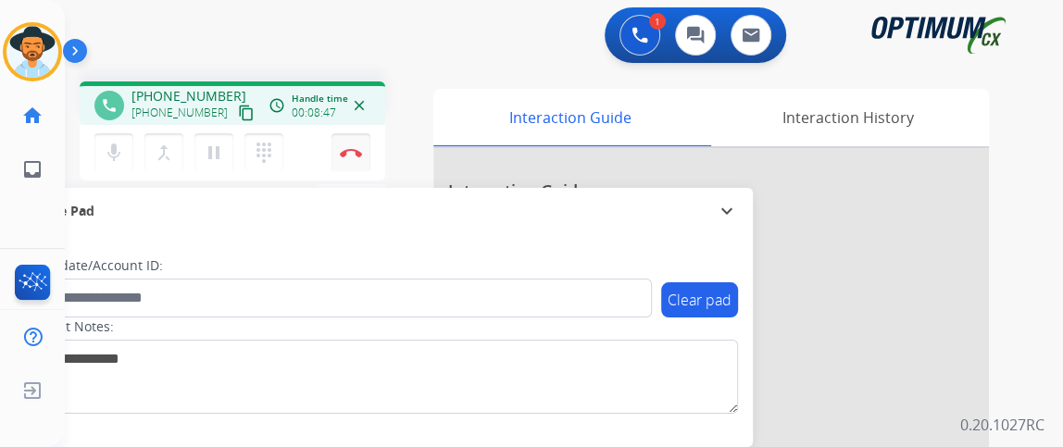
click at [366, 148] on button "Disconnect" at bounding box center [351, 152] width 39 height 39
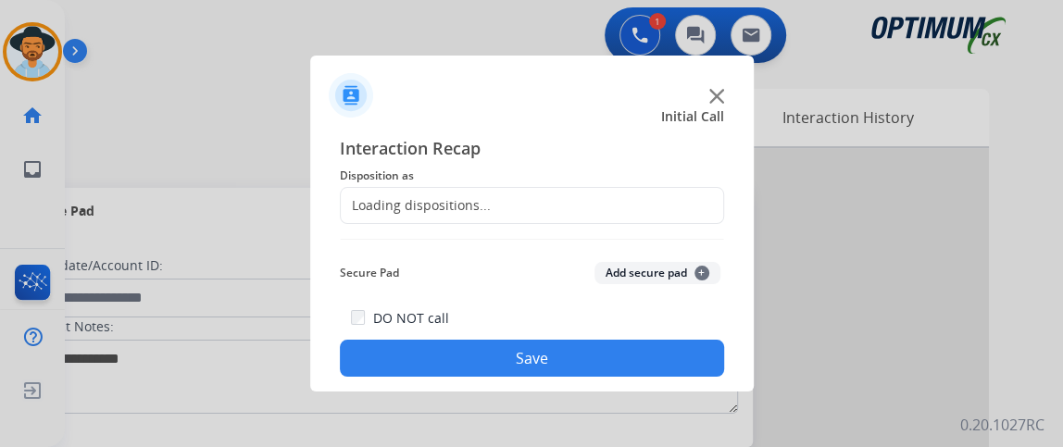
click at [608, 216] on div "Loading dispositions..." at bounding box center [532, 205] width 384 height 37
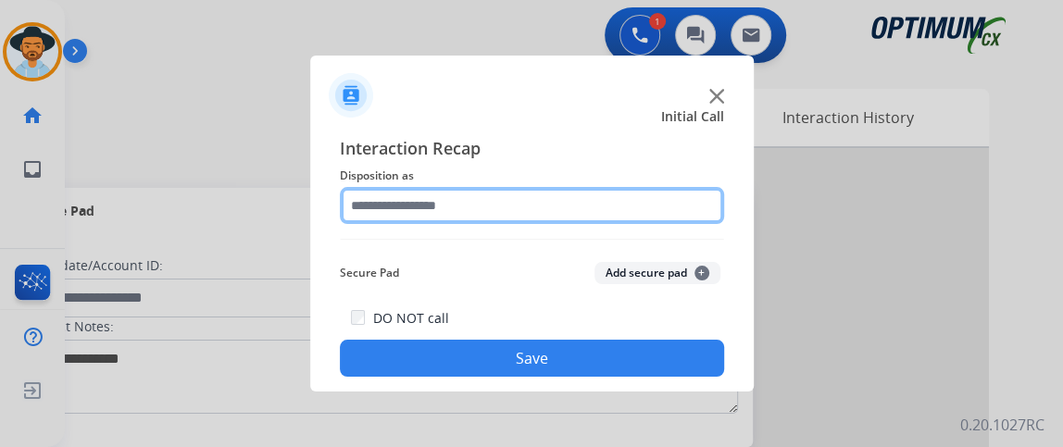
click at [629, 208] on input "text" at bounding box center [532, 205] width 384 height 37
click at [629, 210] on input "text" at bounding box center [532, 205] width 384 height 37
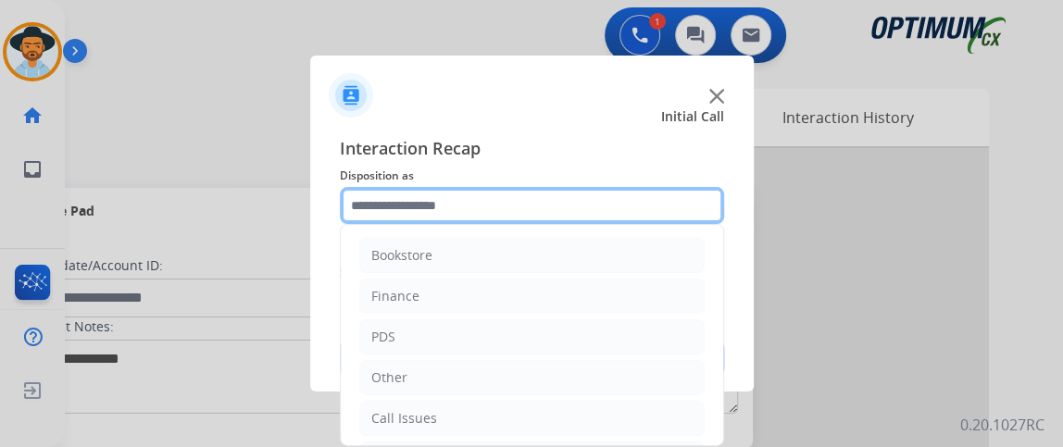
scroll to position [119, 0]
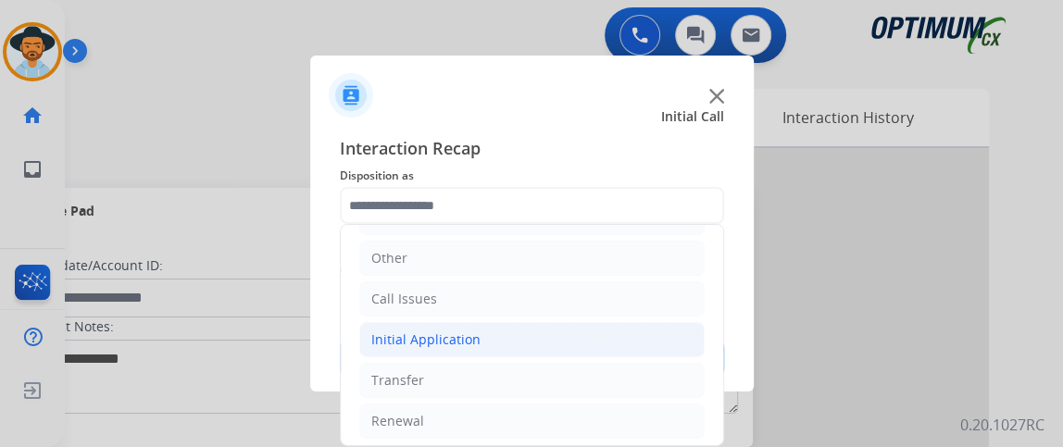
click at [627, 342] on li "Initial Application" at bounding box center [531, 339] width 345 height 35
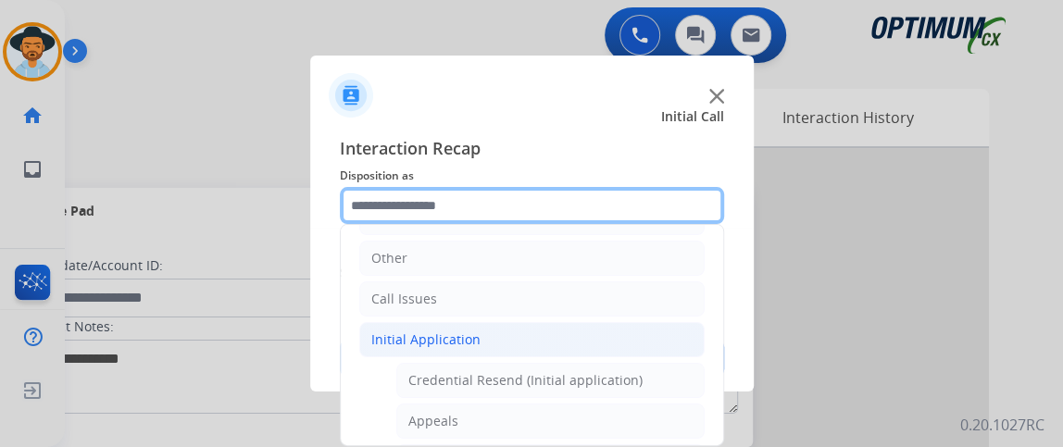
scroll to position [315, 0]
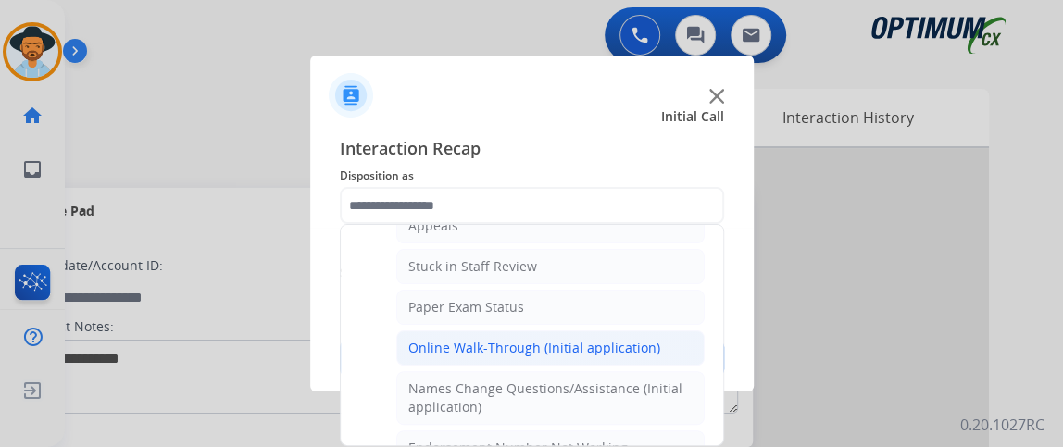
click at [655, 331] on li "Online Walk-Through (Initial application)" at bounding box center [550, 348] width 308 height 35
type input "**********"
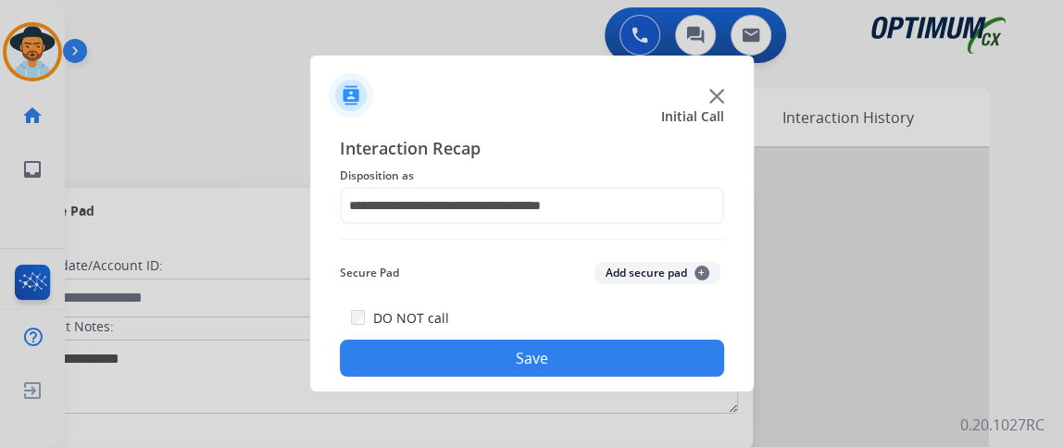
click at [647, 349] on button "Save" at bounding box center [532, 358] width 384 height 37
